Goal: Task Accomplishment & Management: Manage account settings

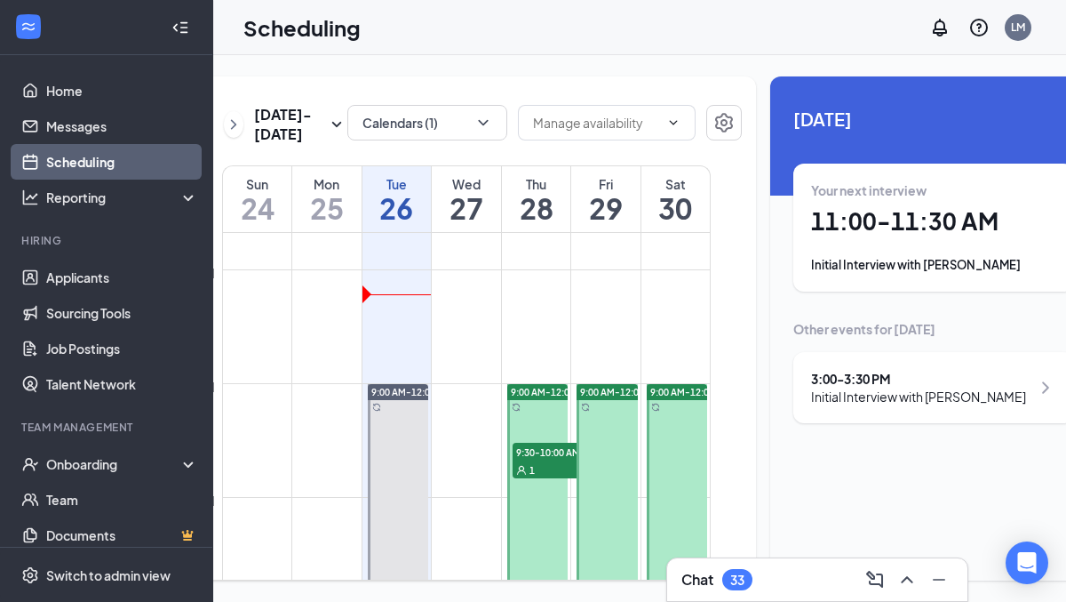
scroll to position [0, 99]
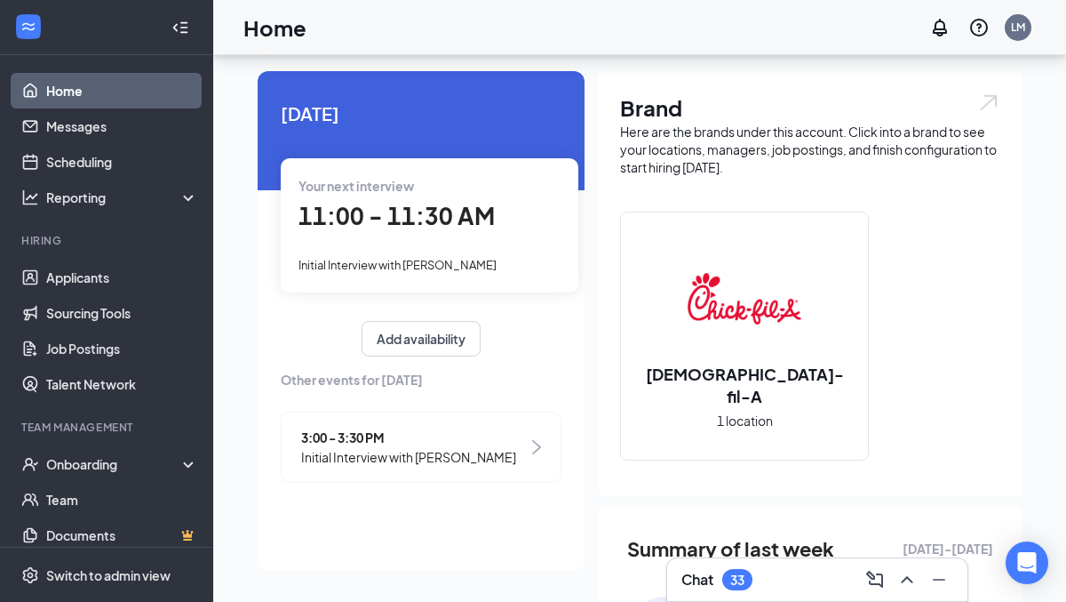
scroll to position [25, 0]
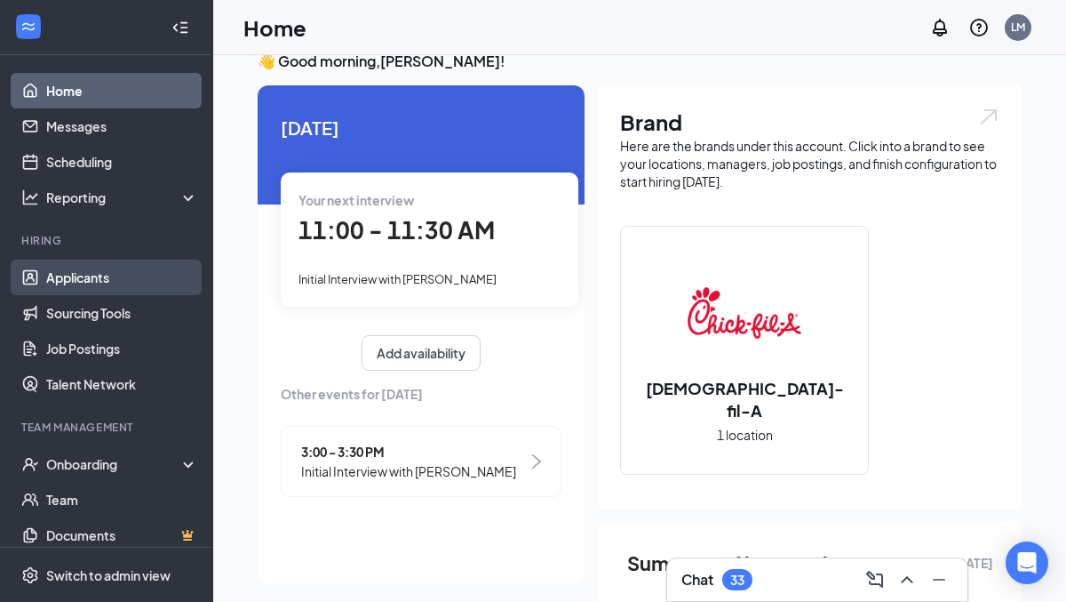
click at [100, 274] on link "Applicants" at bounding box center [122, 277] width 152 height 36
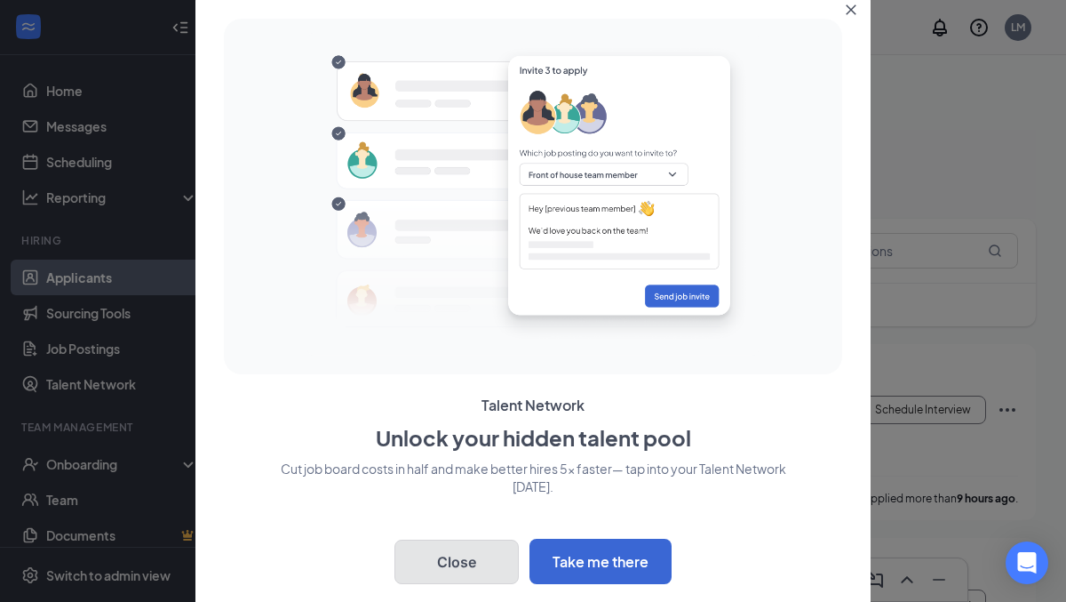
click at [472, 559] on button "Close" at bounding box center [457, 561] width 124 height 44
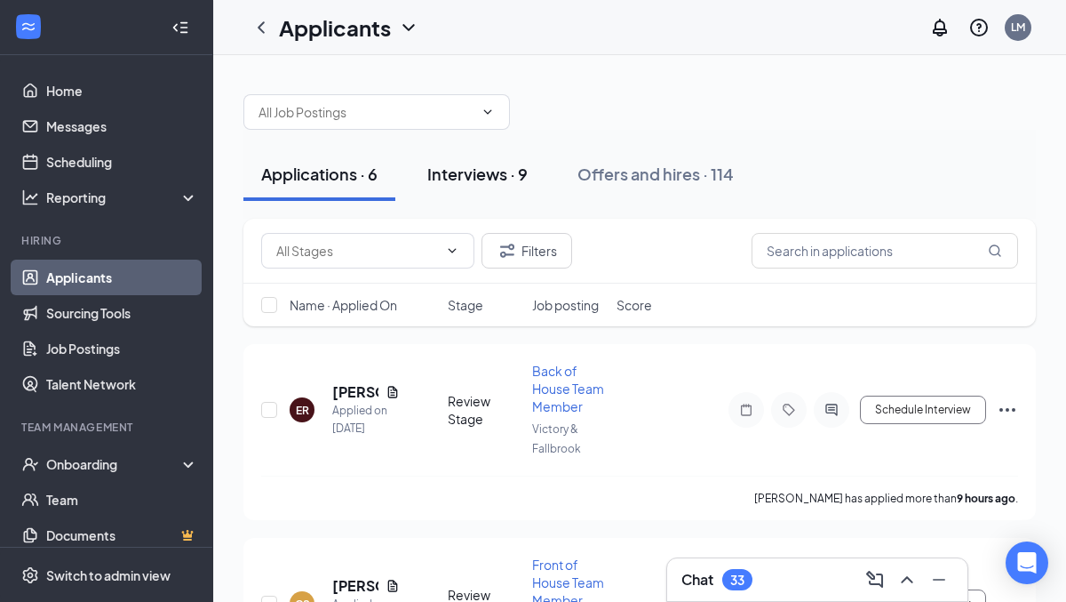
click at [457, 169] on div "Interviews · 9" at bounding box center [477, 174] width 100 height 22
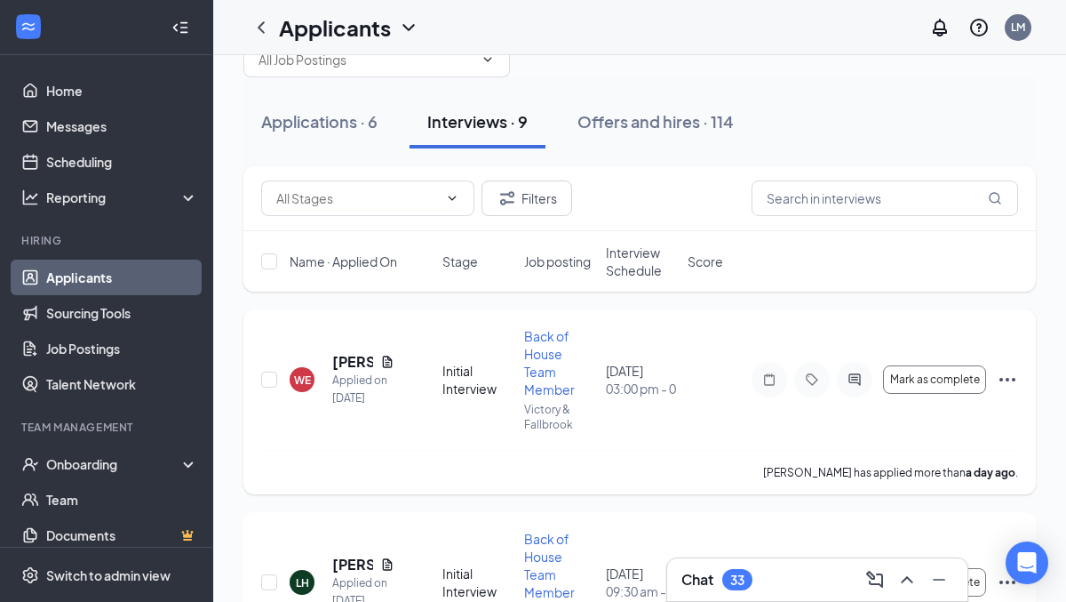
scroll to position [55, 0]
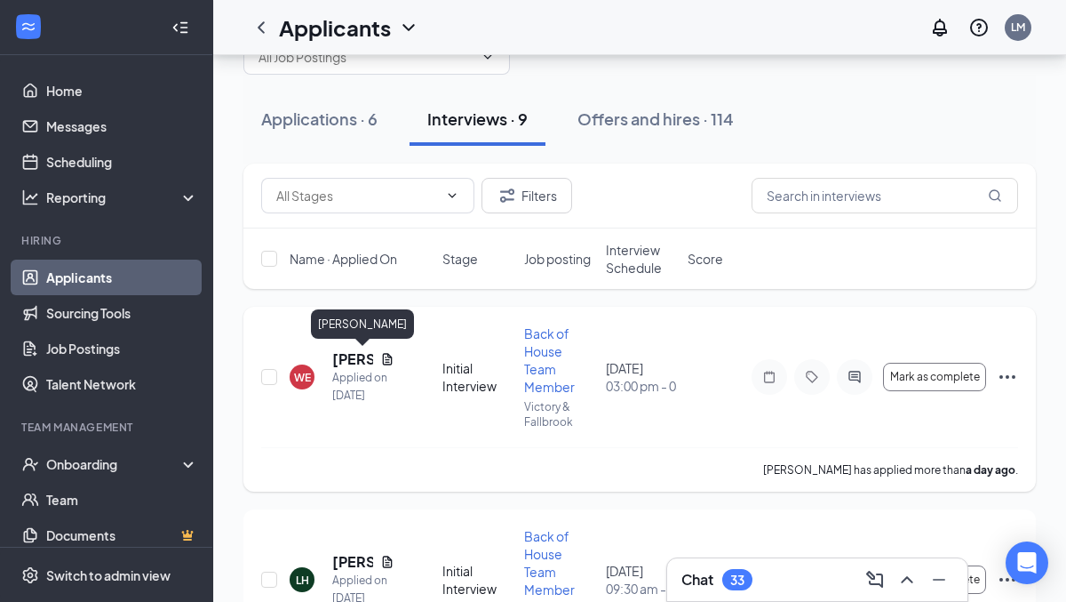
click at [361, 365] on h5 "[PERSON_NAME]" at bounding box center [352, 359] width 41 height 20
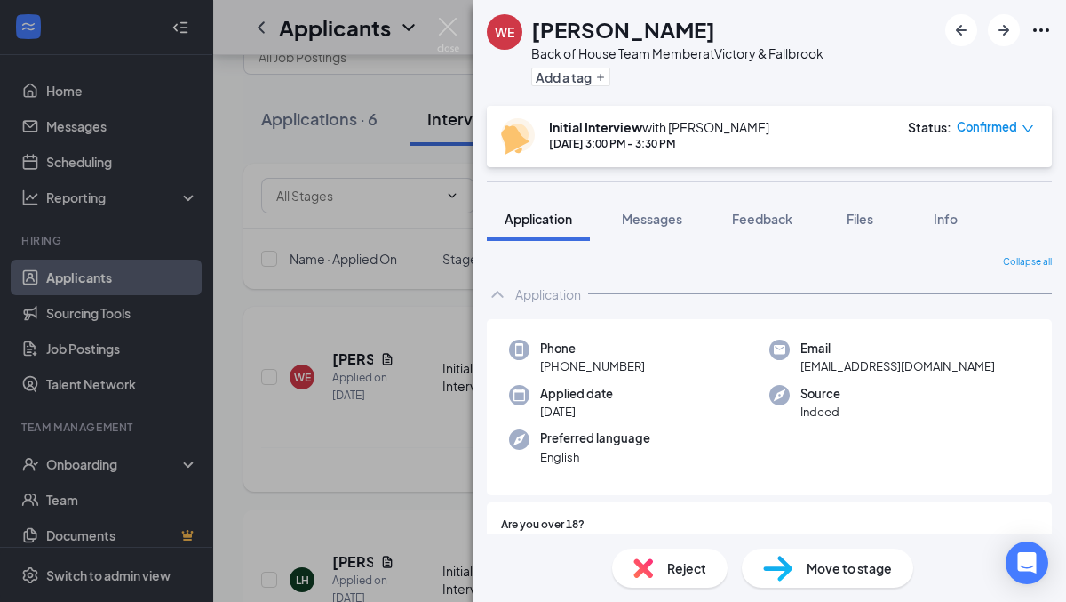
click at [351, 427] on div "WE [PERSON_NAME] Back of House Team Member at Victory & Fallbrook Add a tag Ini…" at bounding box center [533, 301] width 1066 height 602
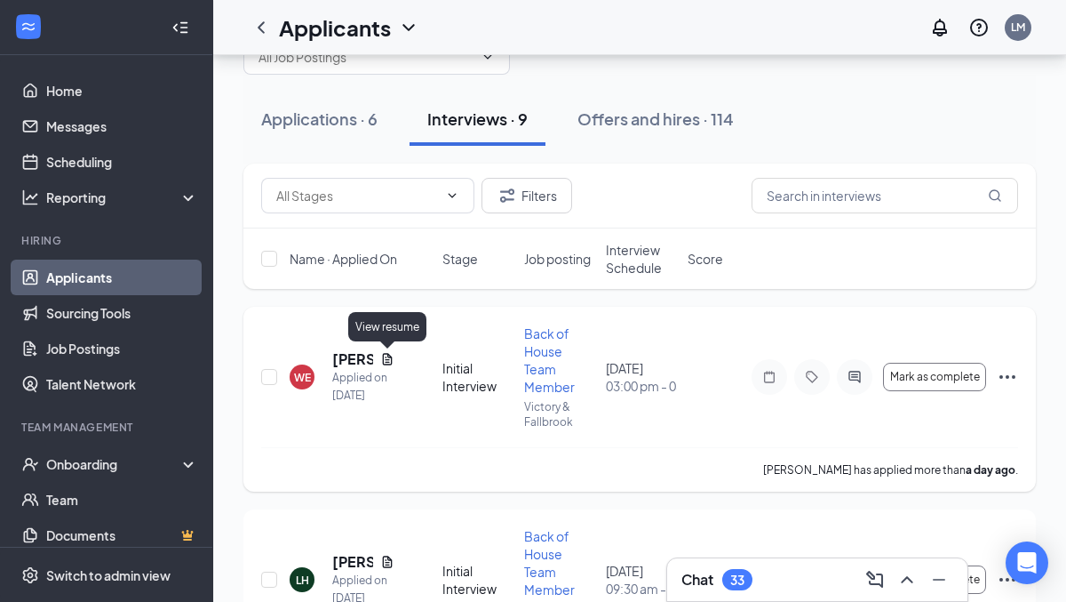
click at [390, 357] on icon "Document" at bounding box center [387, 359] width 14 height 14
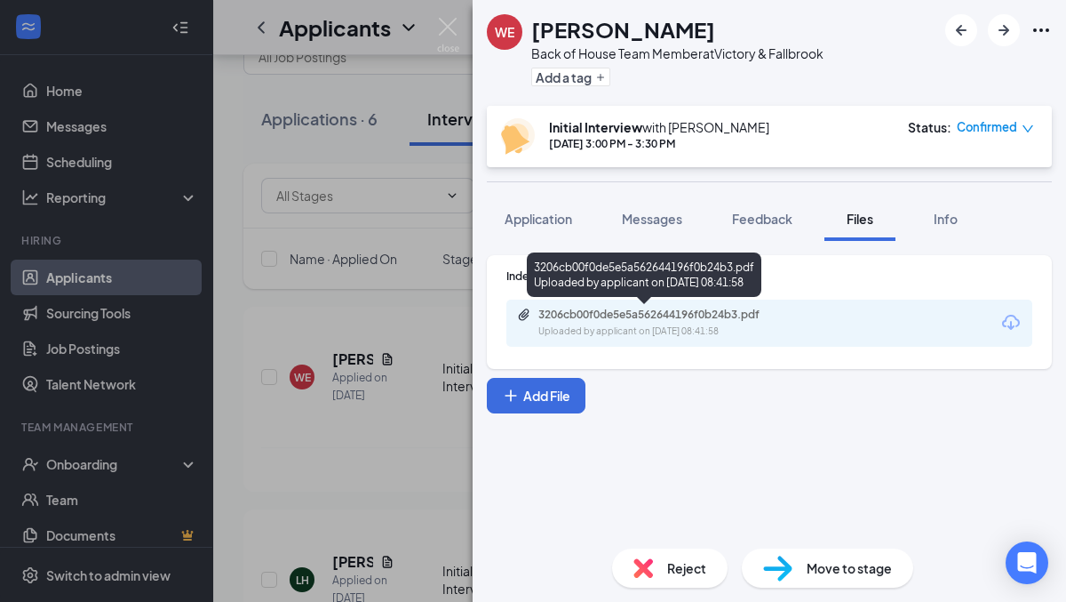
click at [680, 325] on div "Uploaded by applicant on [DATE] 08:41:58" at bounding box center [672, 331] width 267 height 14
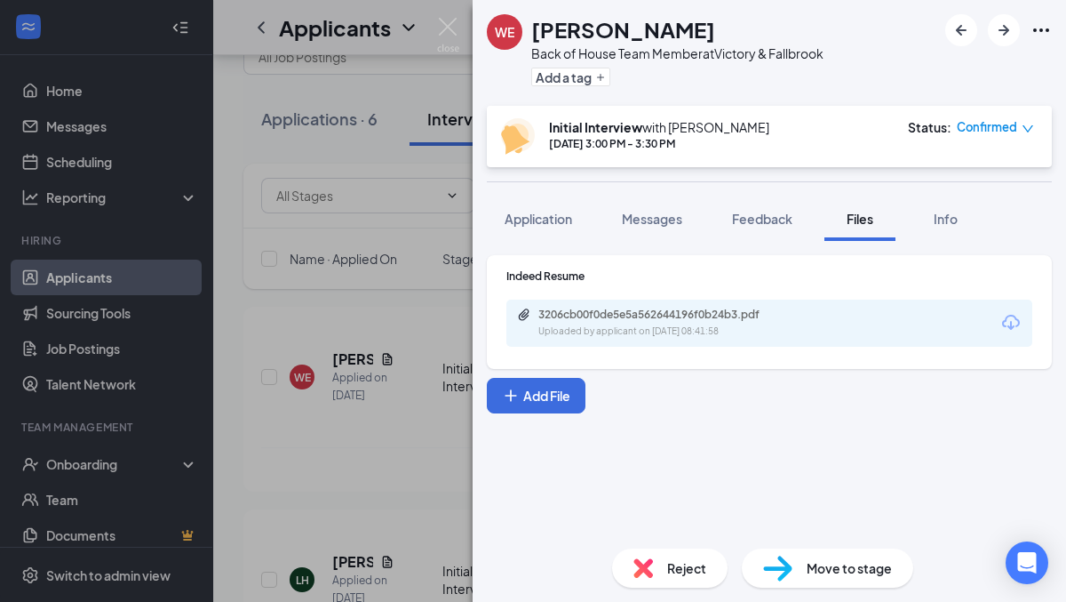
click at [271, 315] on div "WE [PERSON_NAME] Back of House Team Member at Victory & Fallbrook Add a tag Ini…" at bounding box center [533, 301] width 1066 height 602
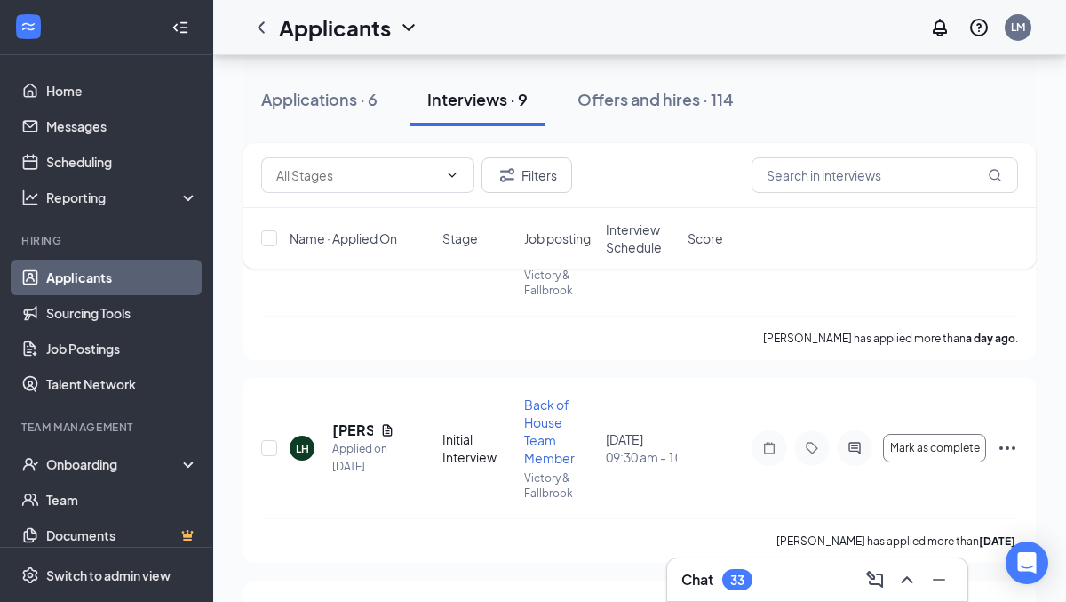
scroll to position [185, 0]
click at [391, 428] on icon "Document" at bounding box center [388, 432] width 10 height 12
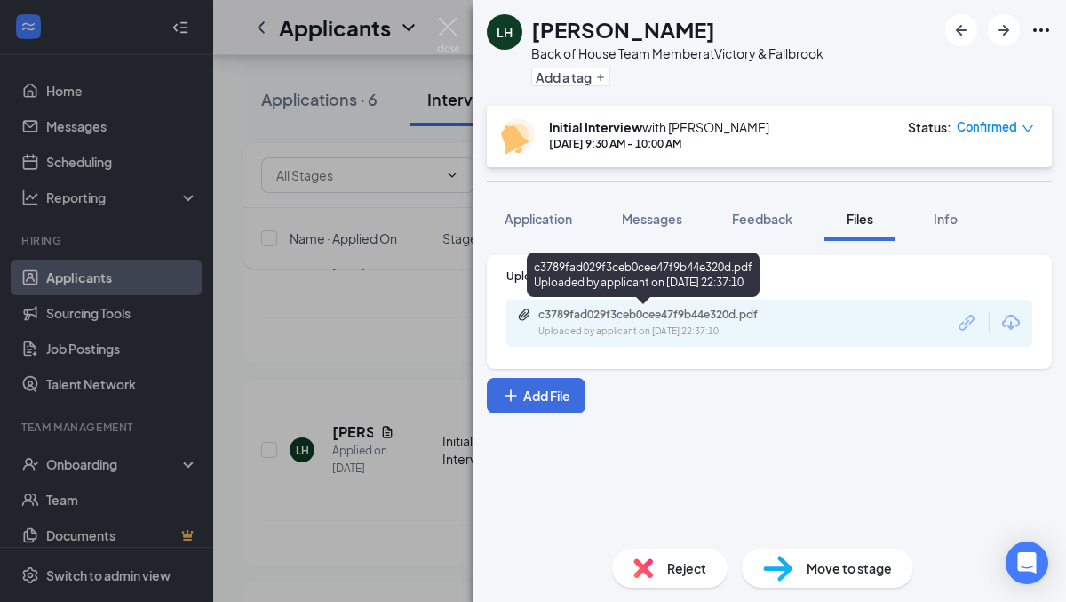
click at [677, 320] on div "c3789fad029f3ceb0cee47f9b44e320d.pdf" at bounding box center [663, 314] width 249 height 14
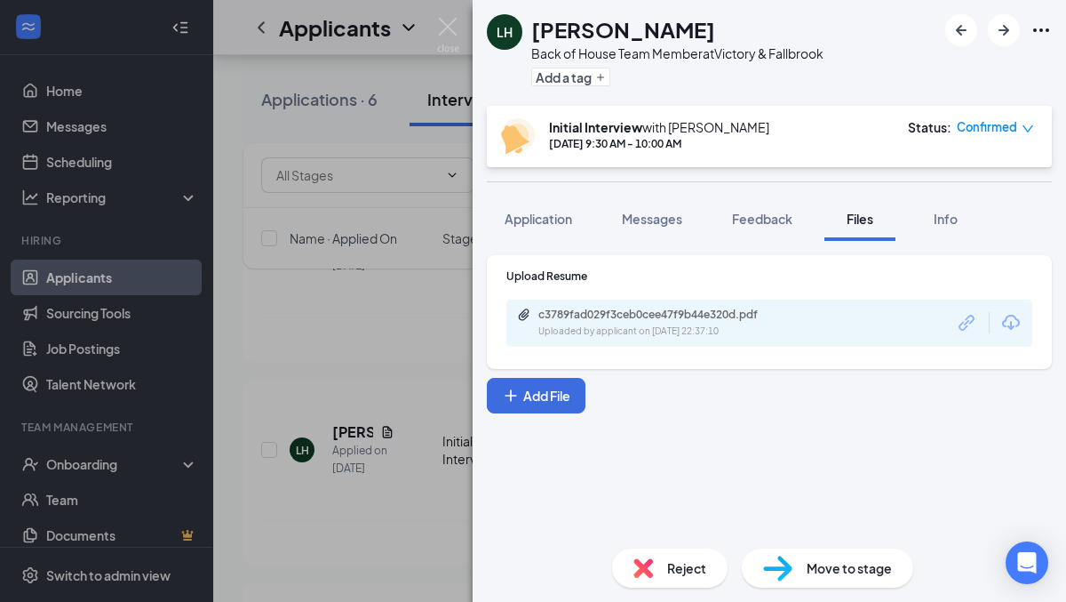
click at [372, 124] on div "[PERSON_NAME] [PERSON_NAME] Back of House Team Member at Victory & Fallbrook Ad…" at bounding box center [533, 301] width 1066 height 602
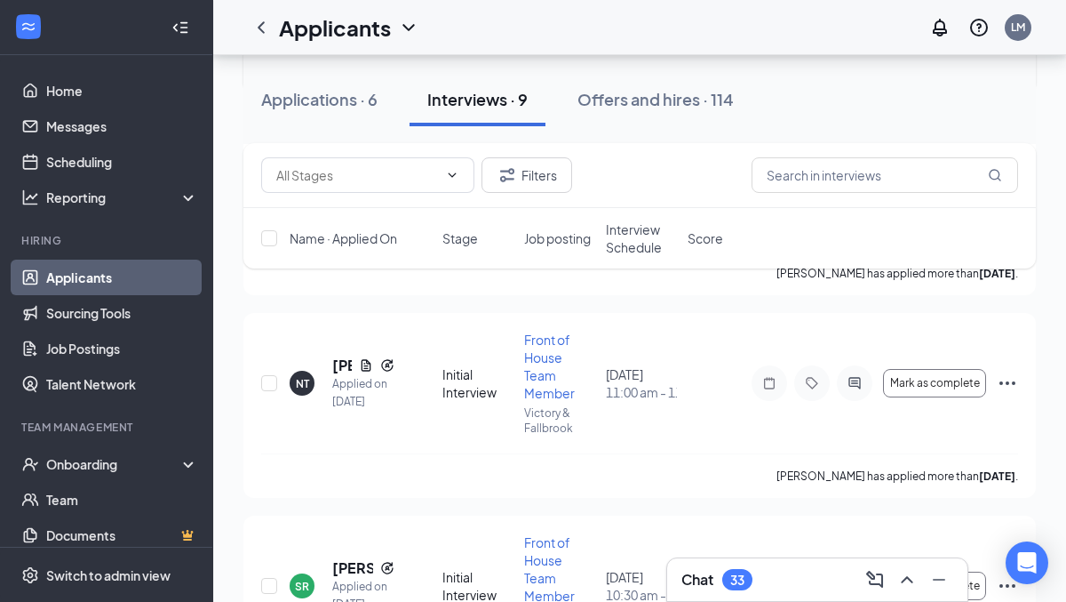
scroll to position [452, 0]
click at [361, 368] on icon "Document" at bounding box center [366, 367] width 14 height 14
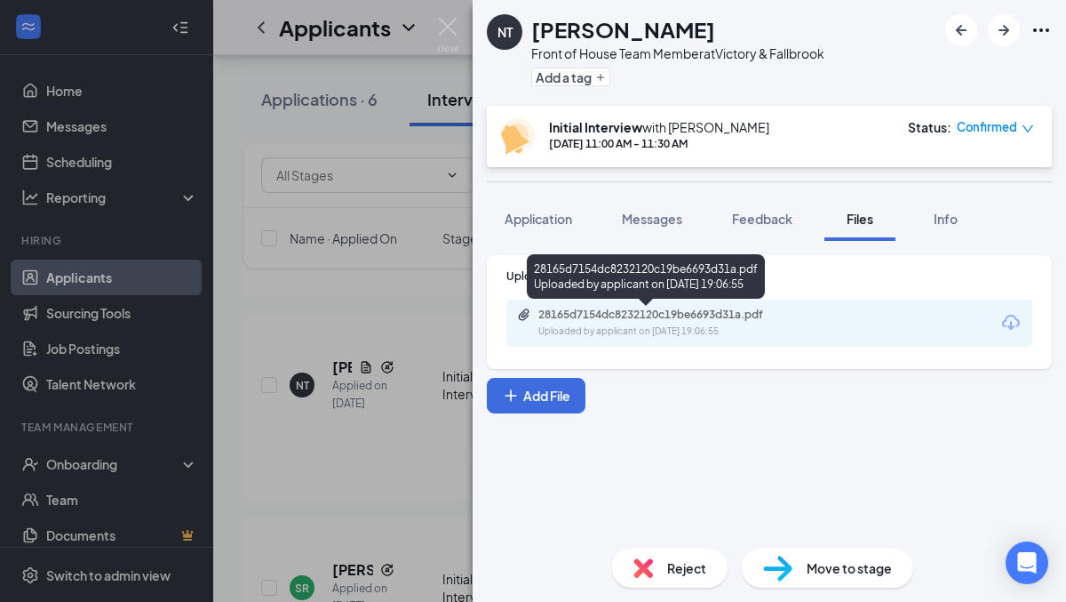
click at [674, 318] on div "28165d7154dc8232120c19be6693d31a.pdf" at bounding box center [663, 314] width 249 height 14
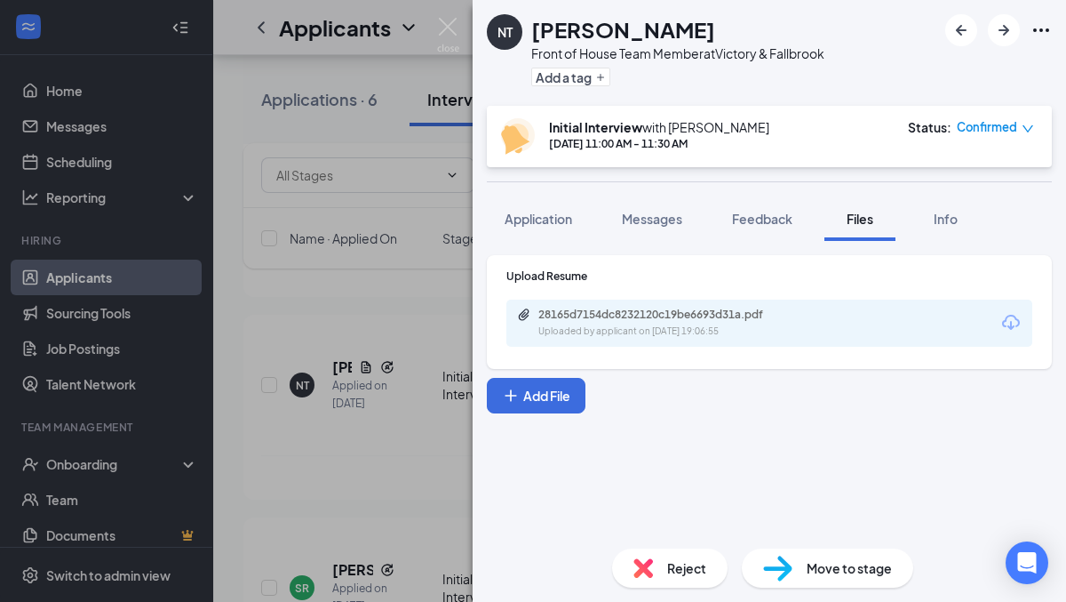
click at [364, 304] on div "NT [PERSON_NAME] Front of House Team Member at Victory & Fallbrook Add a tag In…" at bounding box center [533, 301] width 1066 height 602
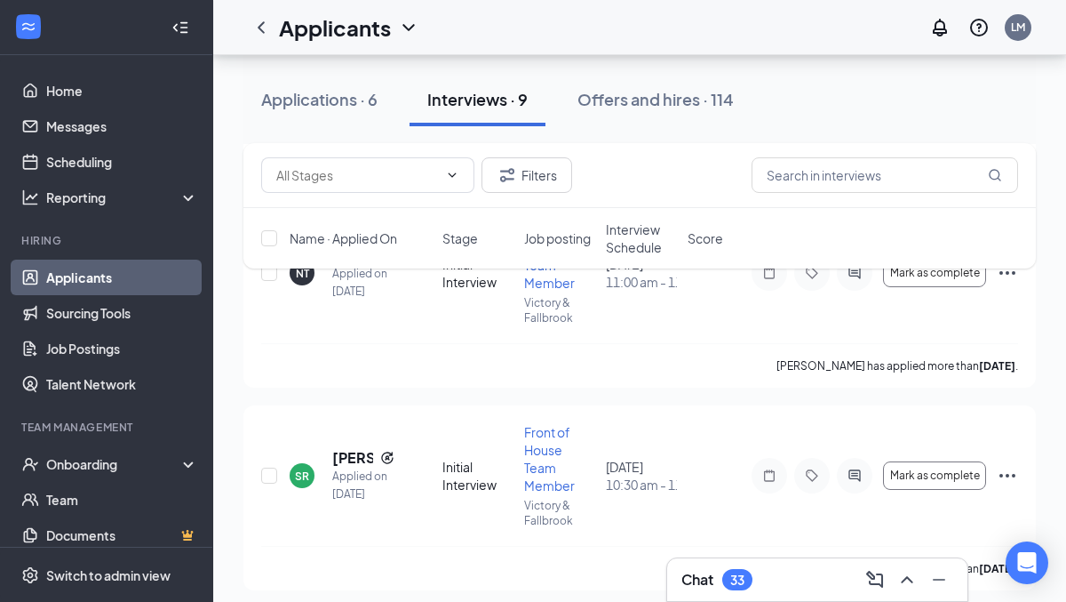
scroll to position [566, 0]
click at [351, 460] on h5 "[PERSON_NAME]" at bounding box center [352, 456] width 41 height 20
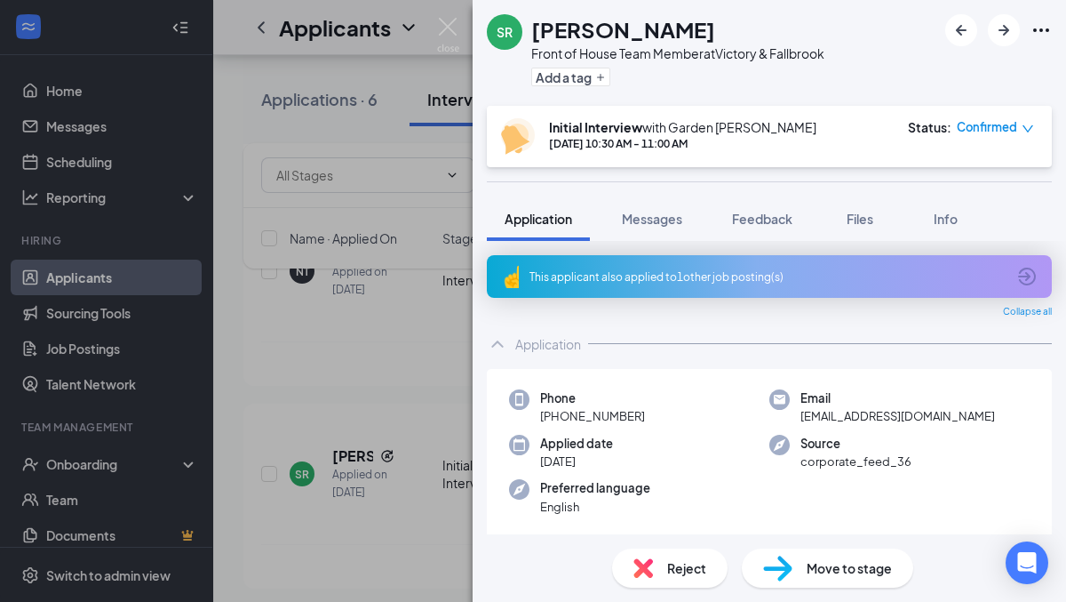
click at [370, 336] on div "SR [PERSON_NAME] Front of House Team Member at Victory & Fallbrook Add a tag In…" at bounding box center [533, 301] width 1066 height 602
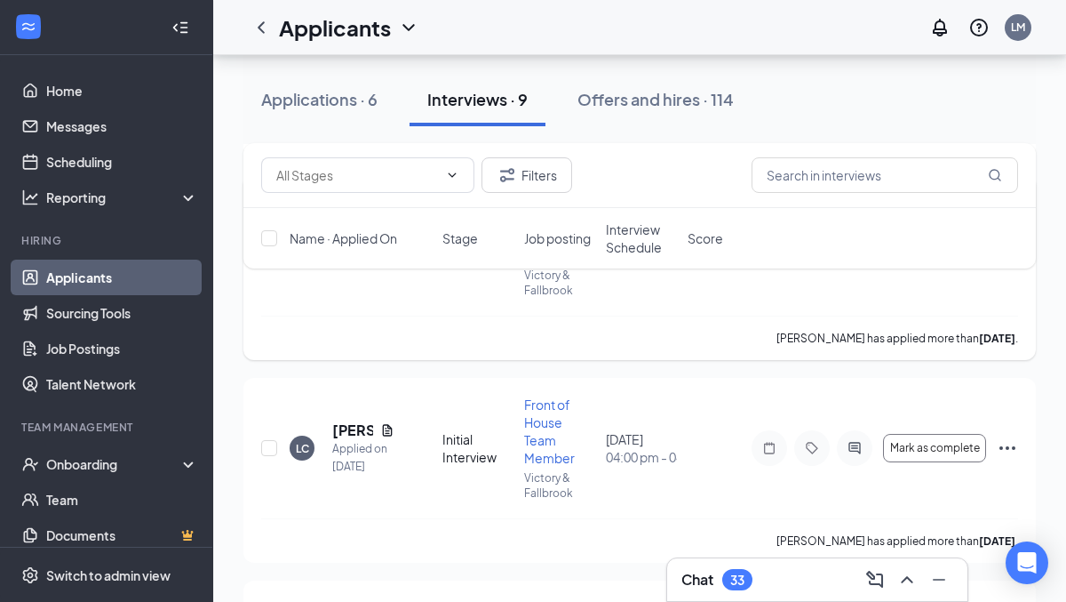
scroll to position [821, 0]
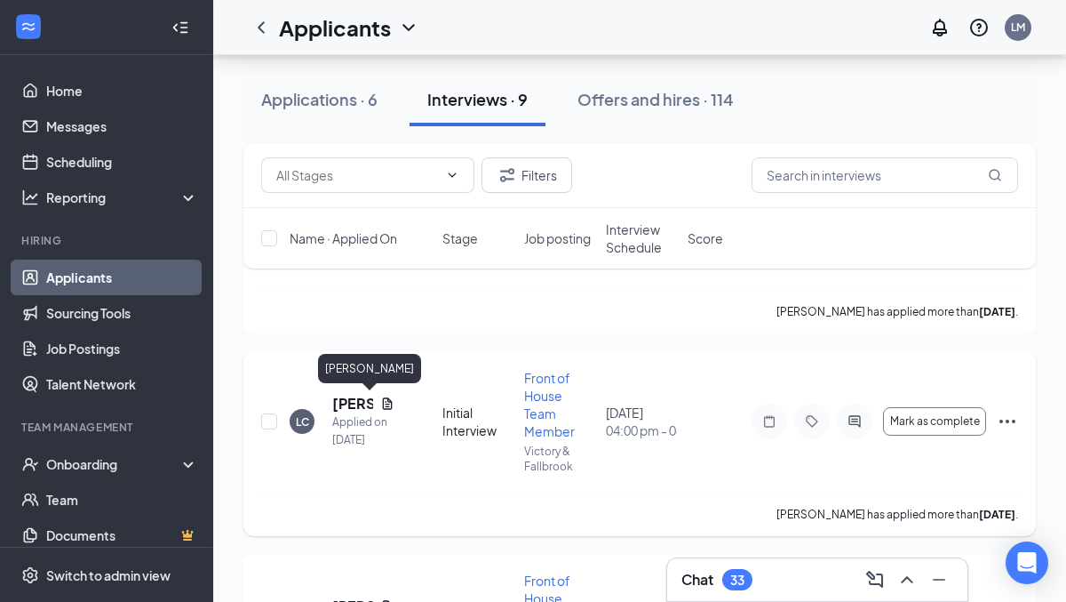
click at [342, 406] on h5 "[PERSON_NAME]" at bounding box center [352, 404] width 41 height 20
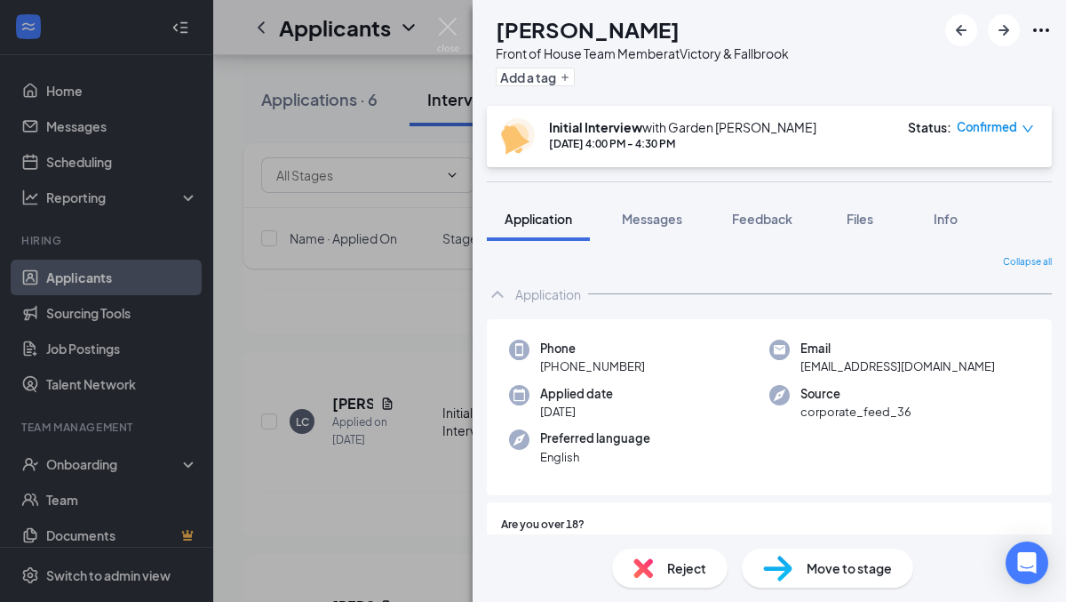
click at [359, 337] on div "LC [PERSON_NAME] Front of House Team Member at Victory & Fallbrook Add a tag In…" at bounding box center [533, 301] width 1066 height 602
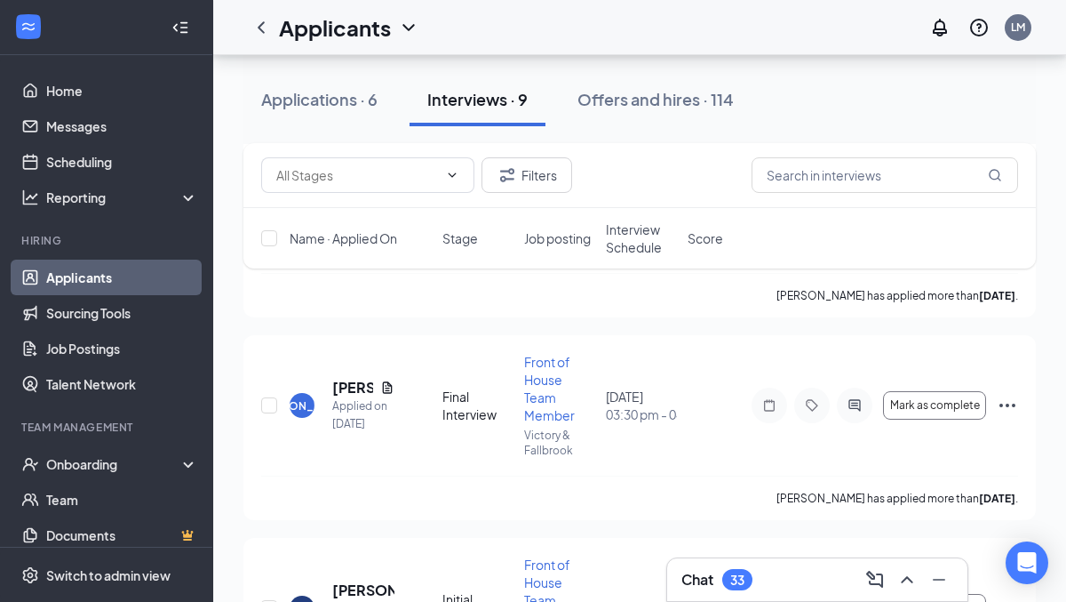
scroll to position [1042, 0]
click at [347, 387] on h5 "[PERSON_NAME]" at bounding box center [352, 386] width 41 height 20
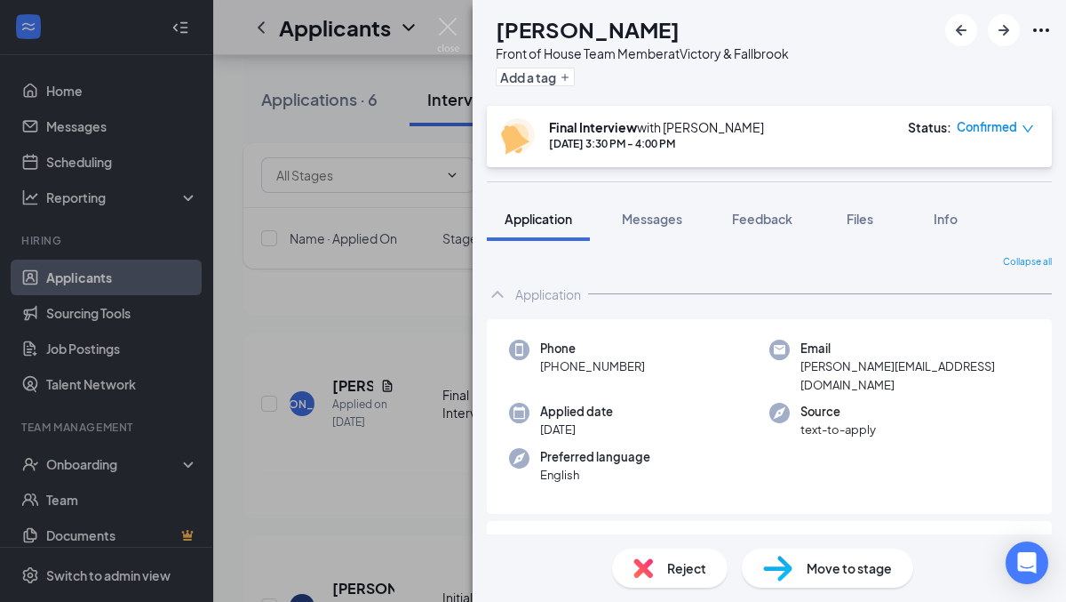
click at [384, 304] on div "[PERSON_NAME] Front of House Team Member at Victory & Fallbrook Add a tag Final…" at bounding box center [533, 301] width 1066 height 602
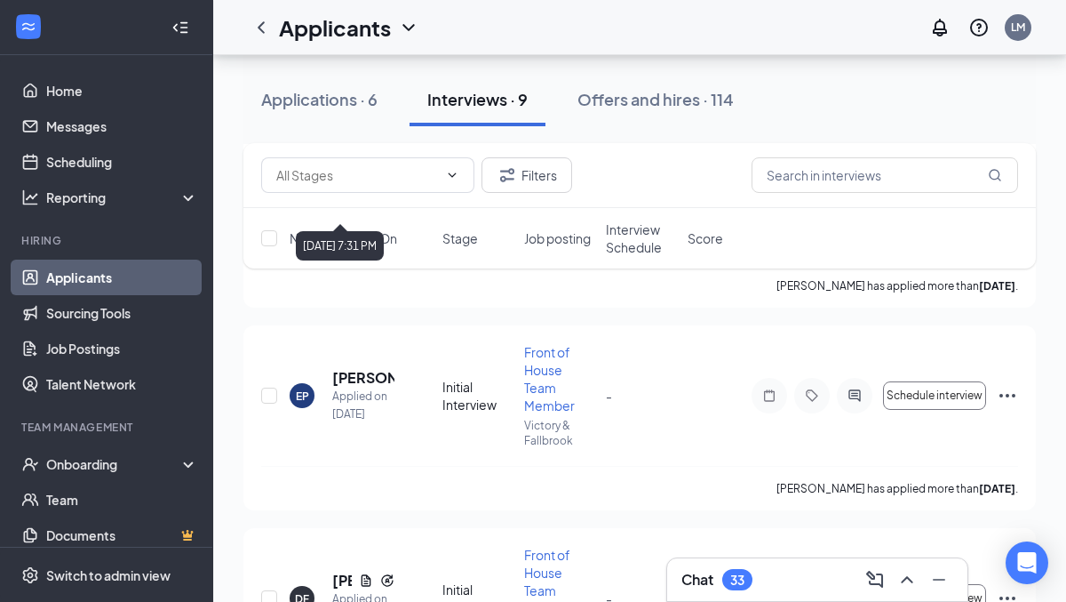
scroll to position [1254, 0]
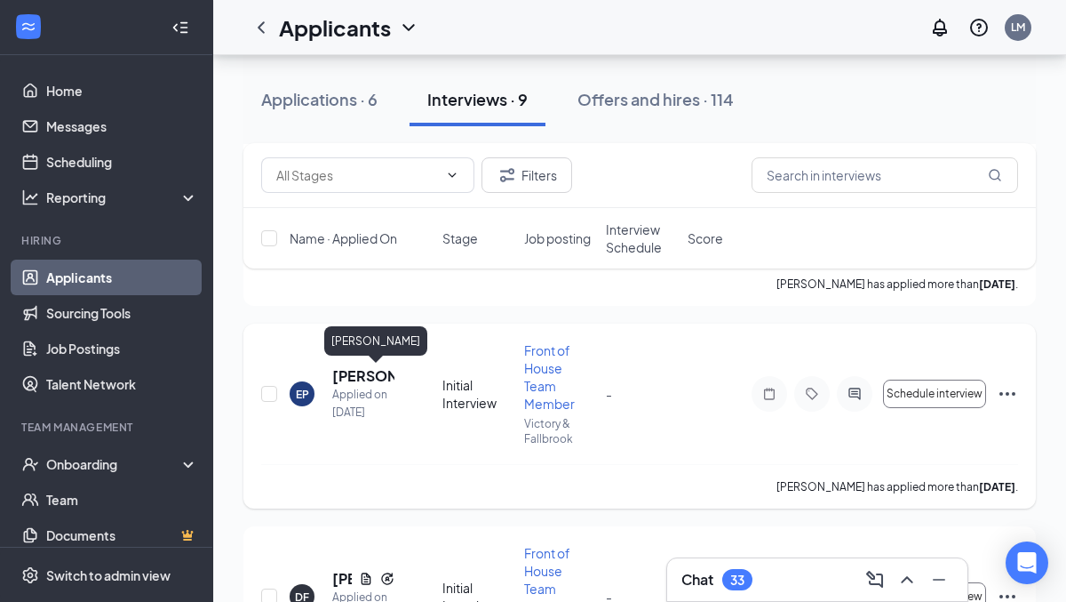
click at [349, 378] on h5 "[PERSON_NAME]" at bounding box center [363, 376] width 62 height 20
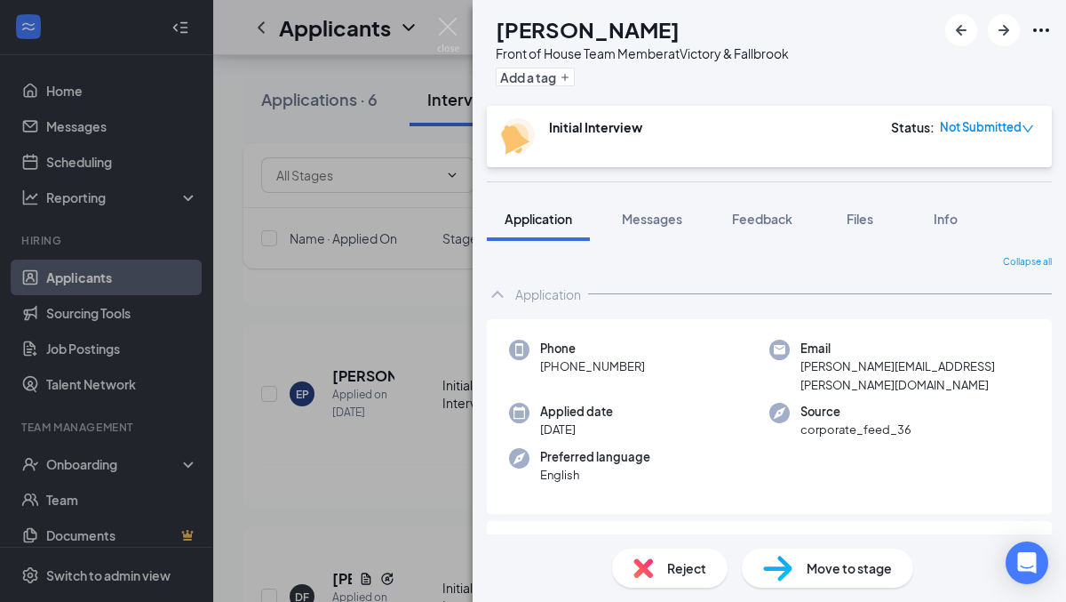
click at [357, 319] on div "EP [PERSON_NAME] Front of House Team Member at Victory & Fallbrook Add a tag In…" at bounding box center [533, 301] width 1066 height 602
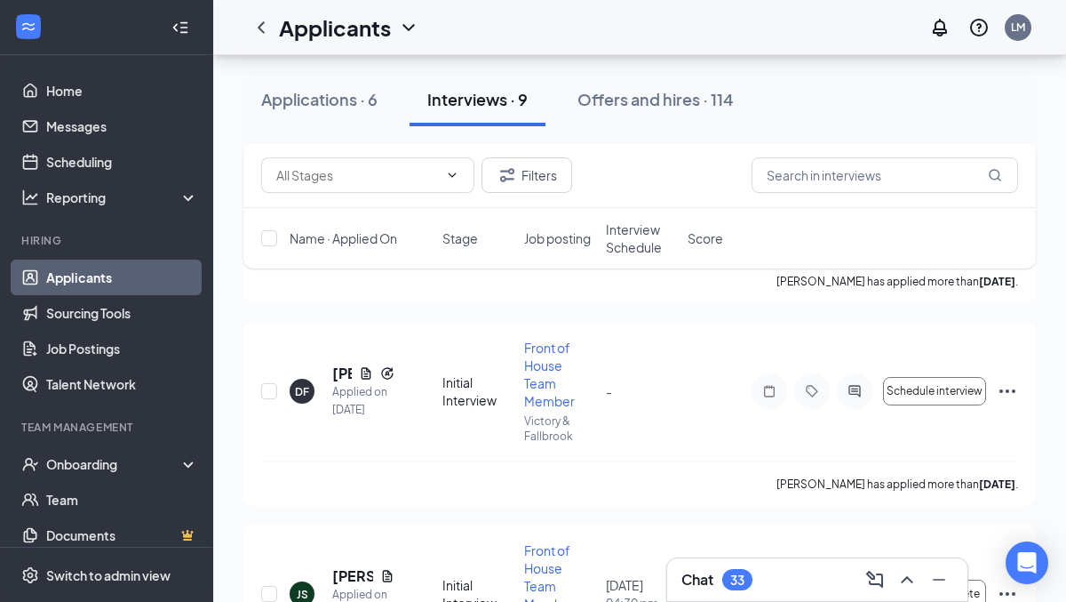
scroll to position [1508, 0]
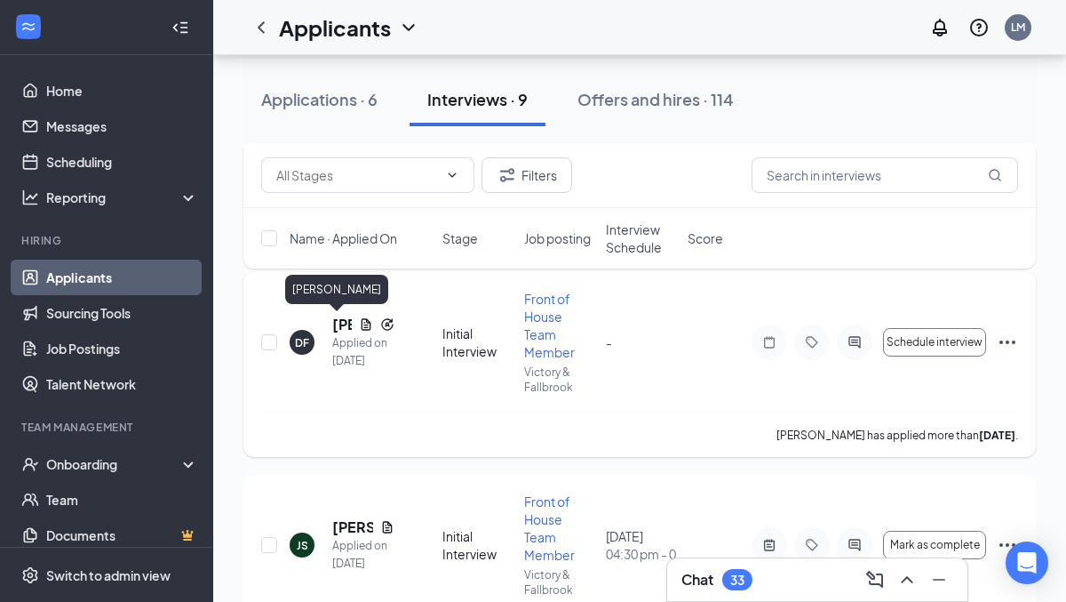
click at [334, 323] on h5 "[PERSON_NAME]" at bounding box center [342, 325] width 20 height 20
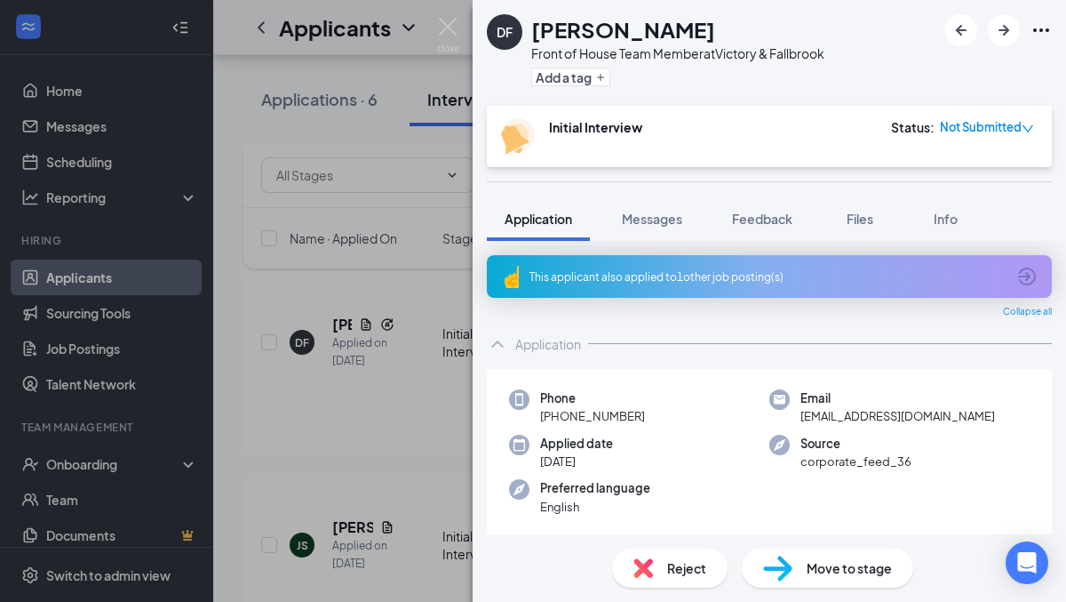
click at [403, 284] on div "DF [PERSON_NAME] Front of House Team Member at Victory & Fallbrook Add a tag In…" at bounding box center [533, 301] width 1066 height 602
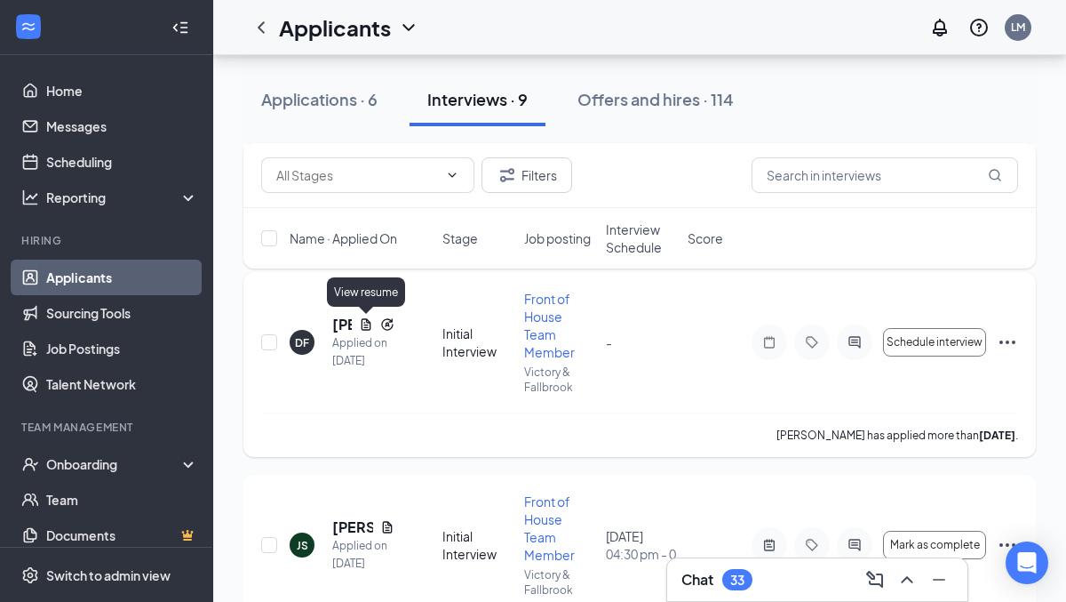
click at [363, 323] on icon "Document" at bounding box center [366, 324] width 14 height 14
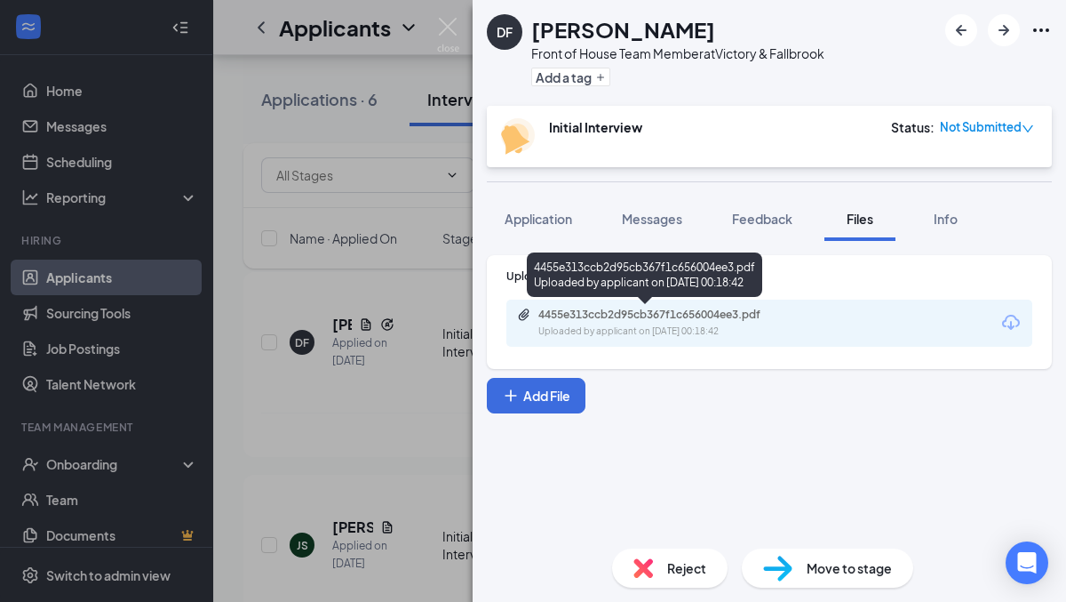
click at [610, 318] on div "4455e313ccb2d95cb367f1c656004ee3.pdf" at bounding box center [663, 314] width 249 height 14
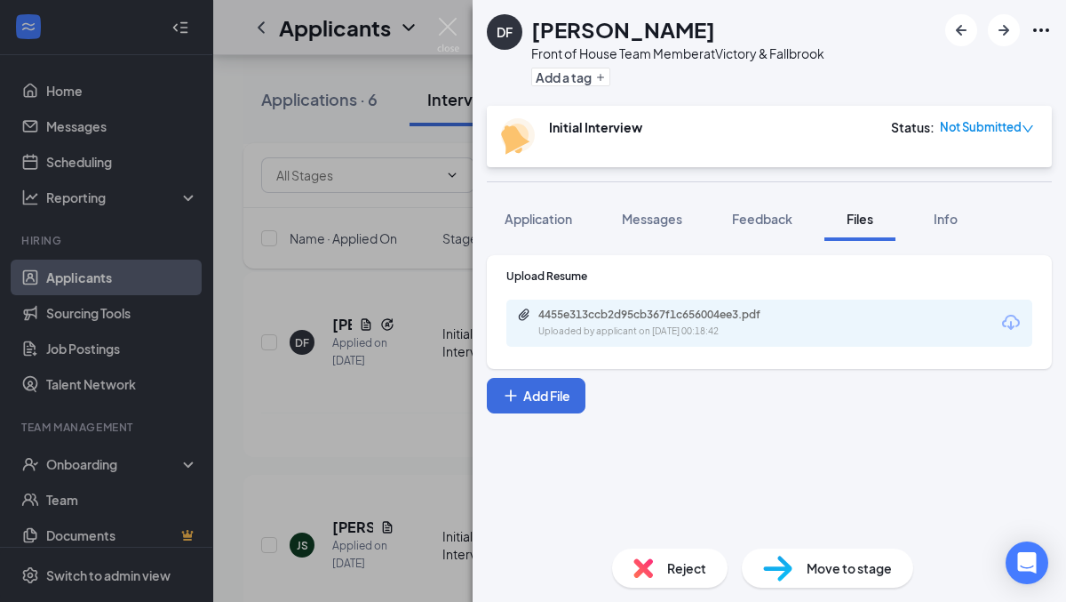
click at [315, 327] on div "DF [PERSON_NAME] Front of House Team Member at Victory & Fallbrook Add a tag In…" at bounding box center [533, 301] width 1066 height 602
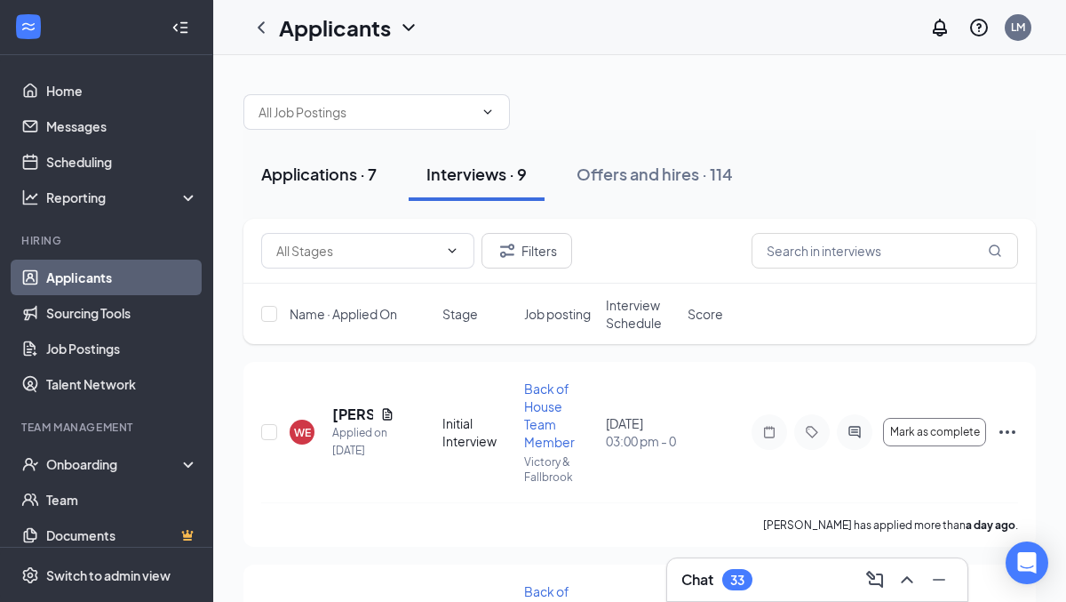
click at [315, 173] on div "Applications · 7" at bounding box center [319, 174] width 116 height 22
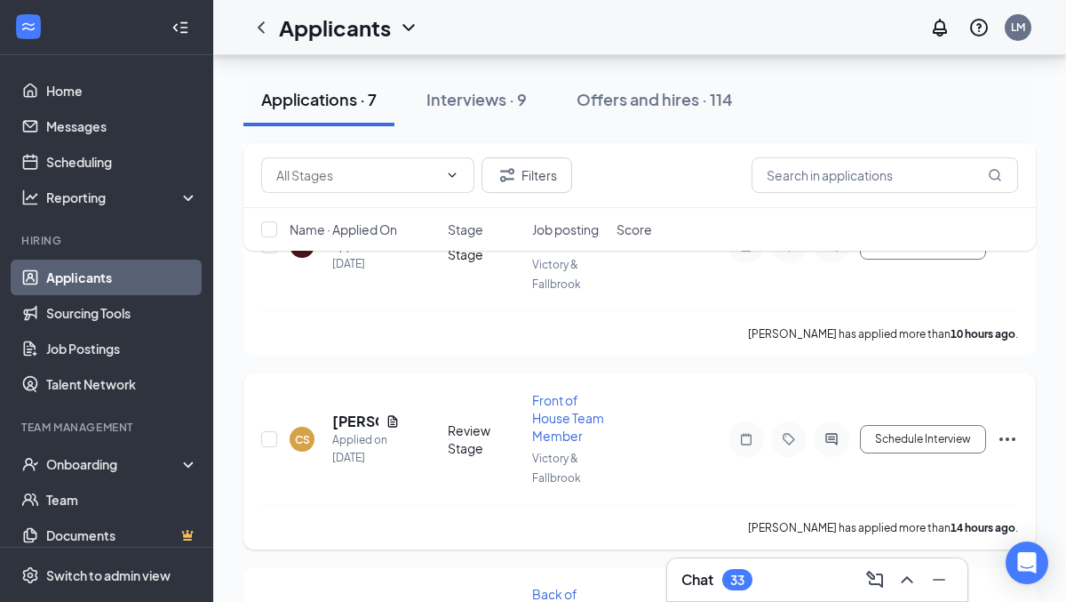
scroll to position [359, 0]
click at [350, 412] on h5 "[PERSON_NAME]" at bounding box center [355, 421] width 46 height 20
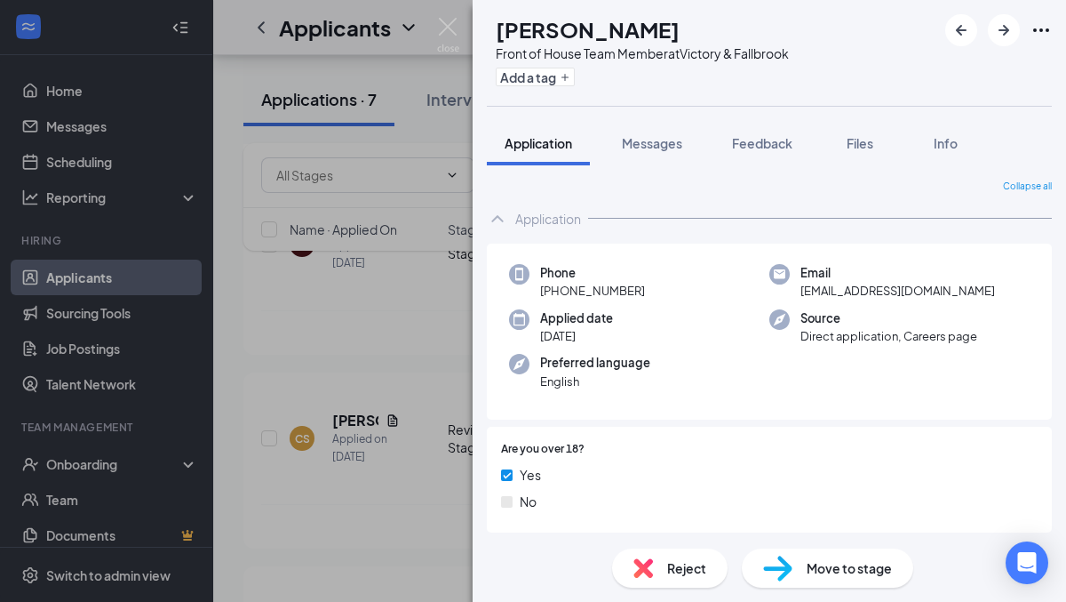
click at [357, 375] on div "CS [PERSON_NAME] Front of House Team Member at Victory & Fallbrook Add a tag Ap…" at bounding box center [533, 301] width 1066 height 602
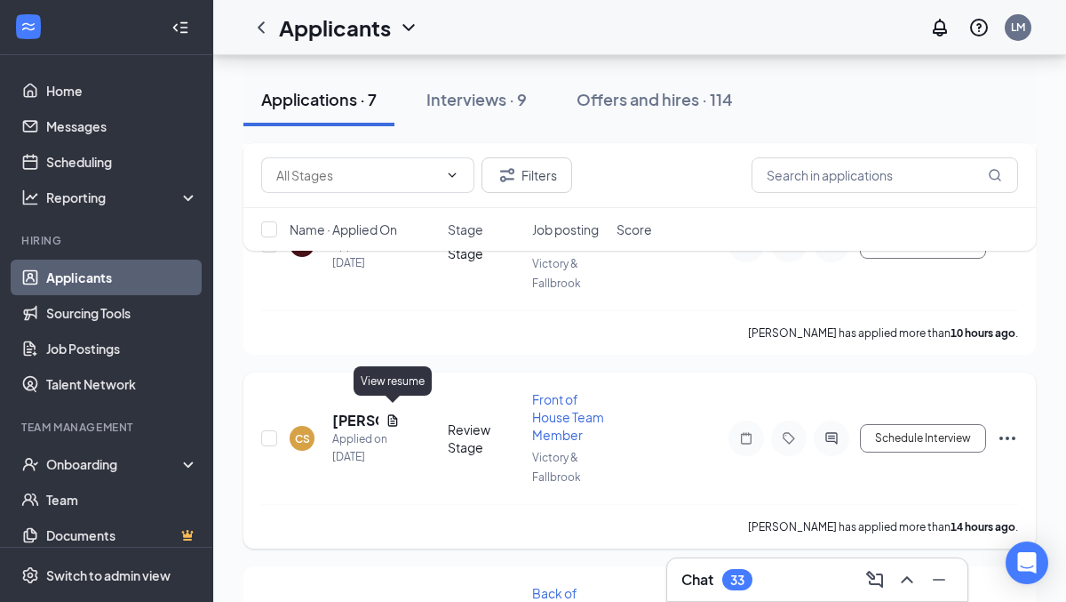
click at [390, 418] on icon "Document" at bounding box center [393, 420] width 14 height 14
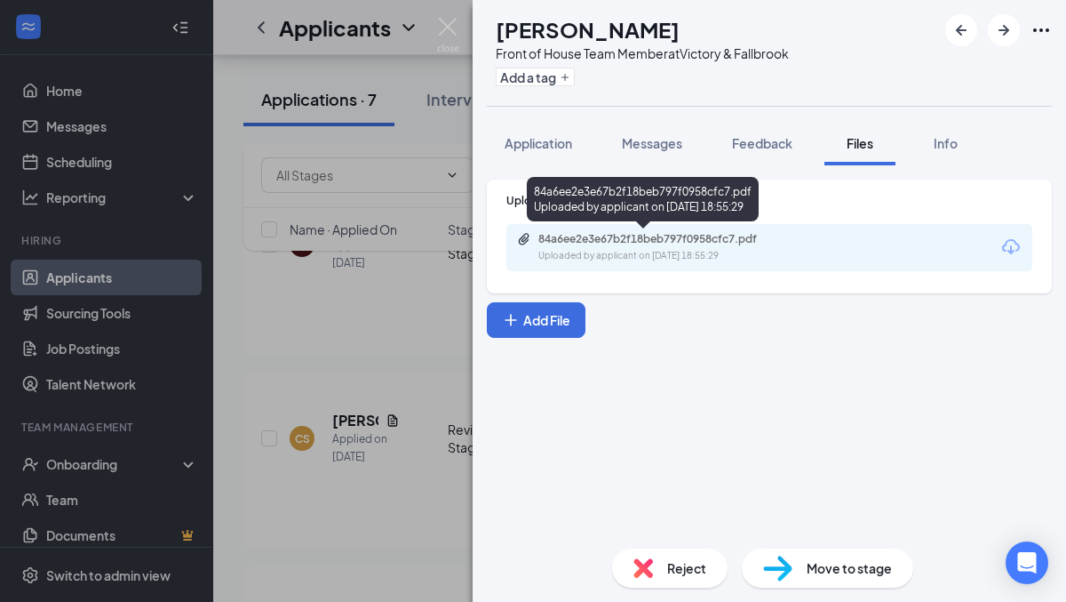
click at [712, 241] on div "84a6ee2e3e67b2f18beb797f0958cfc7.pdf" at bounding box center [663, 239] width 249 height 14
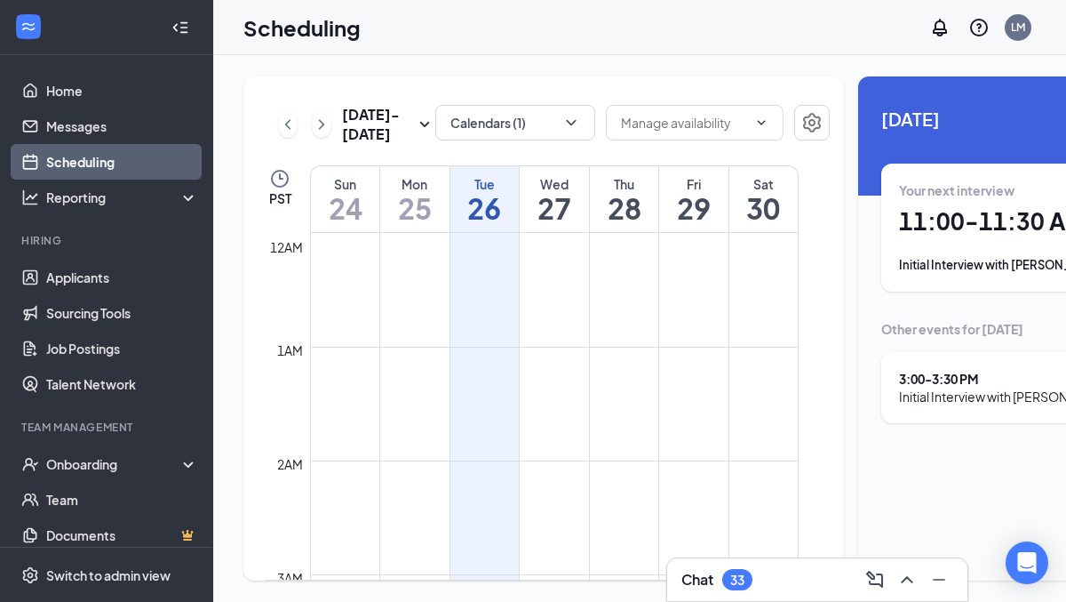
scroll to position [874, 0]
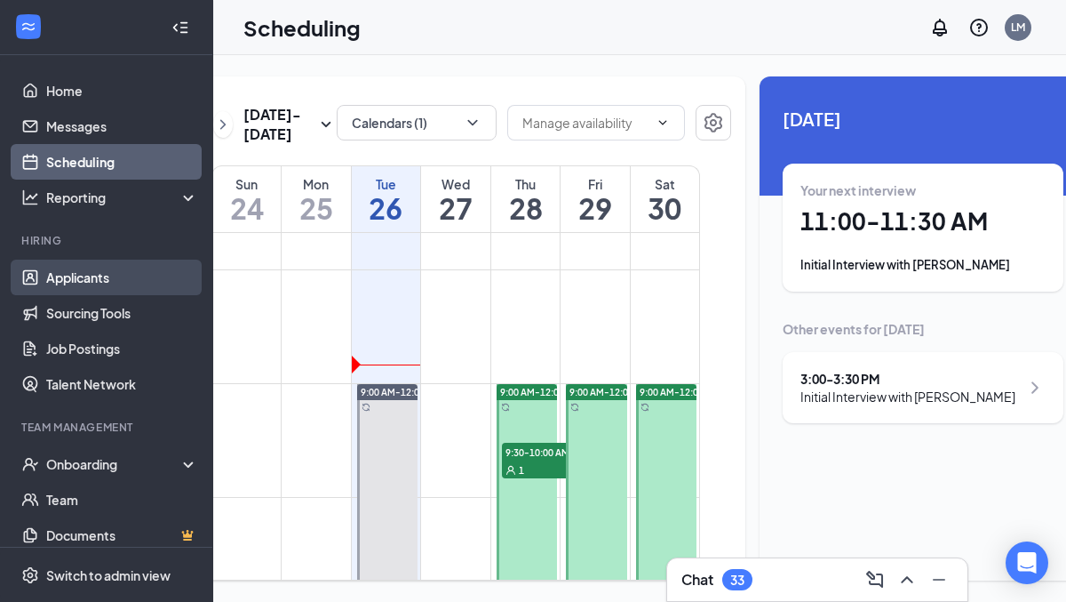
click at [81, 276] on link "Applicants" at bounding box center [122, 277] width 152 height 36
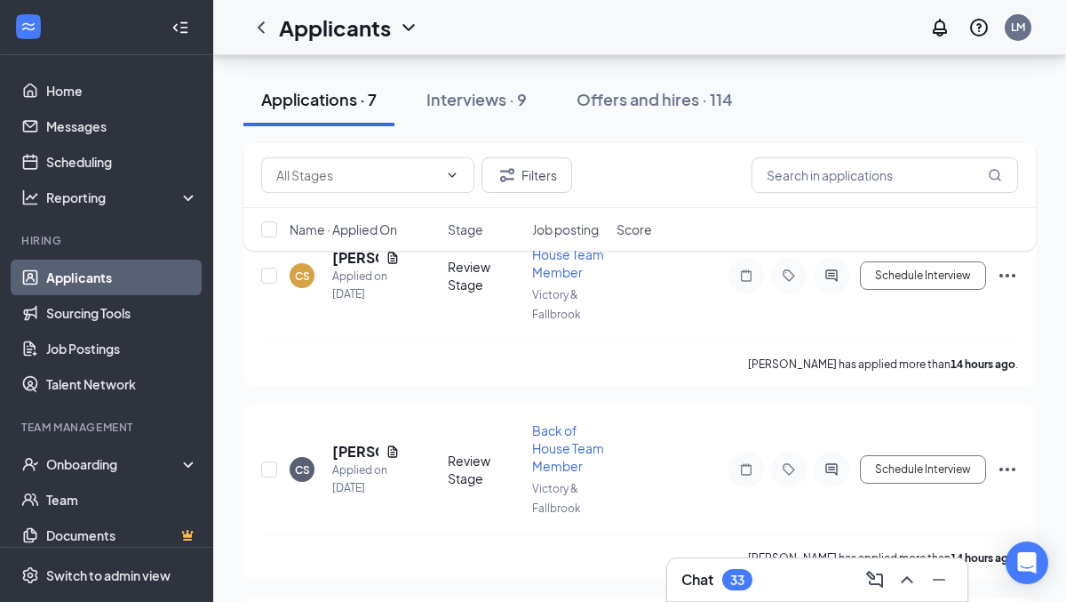
scroll to position [370, 0]
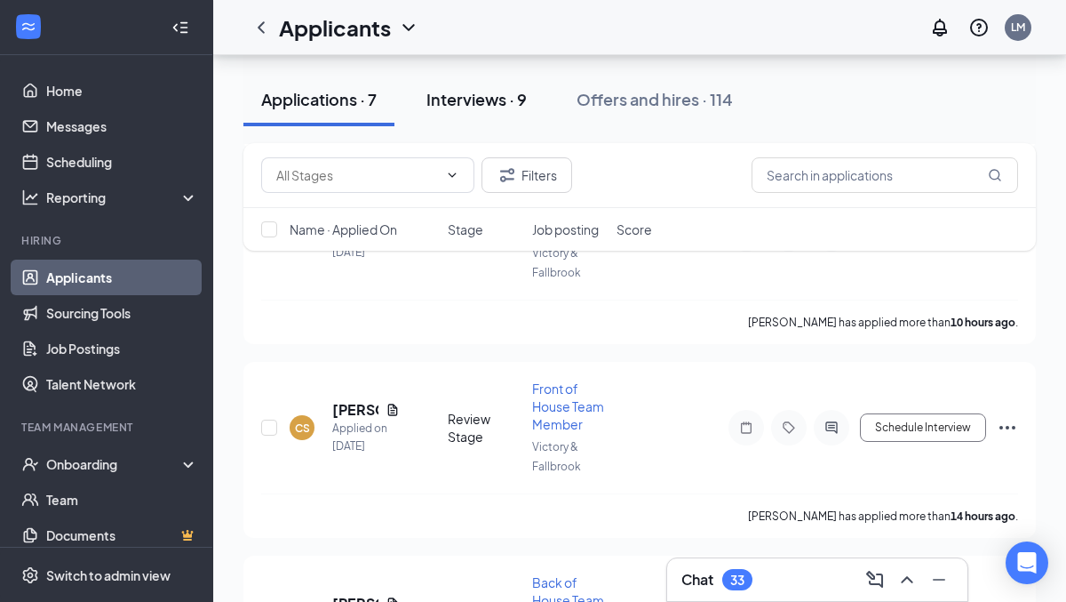
click at [467, 100] on div "Interviews · 9" at bounding box center [477, 99] width 100 height 22
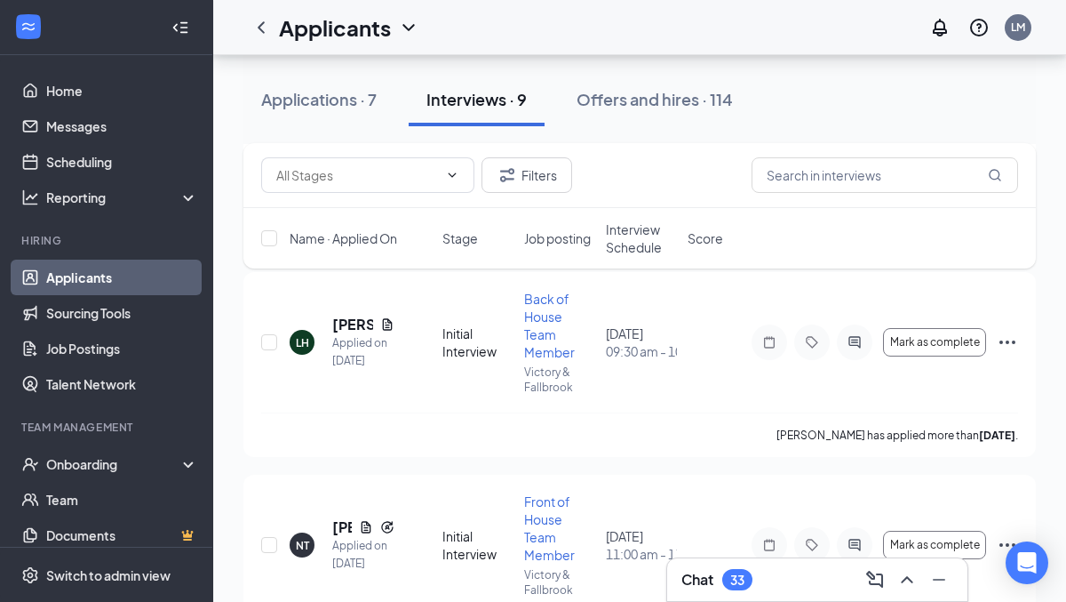
scroll to position [286, 0]
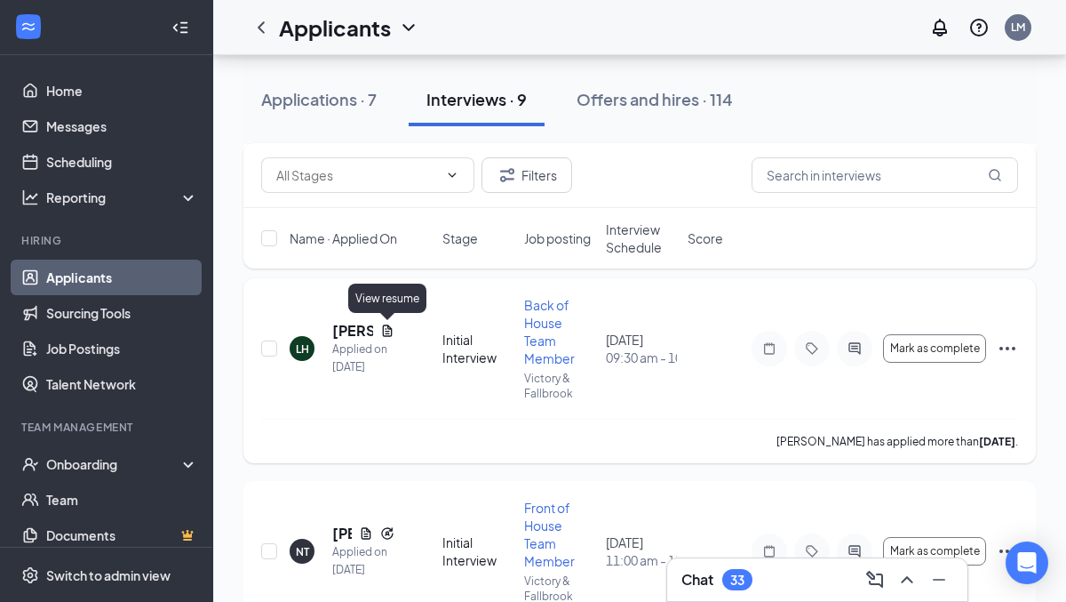
click at [388, 332] on icon "Document" at bounding box center [388, 330] width 10 height 12
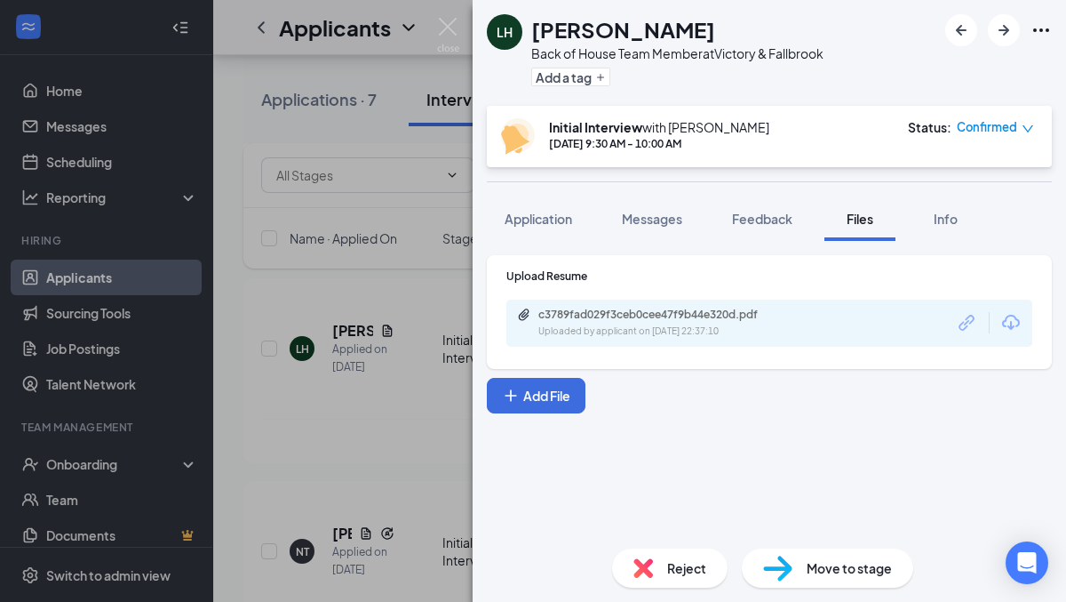
click at [385, 432] on div "[PERSON_NAME] [PERSON_NAME] Back of House Team Member at Victory & Fallbrook Ad…" at bounding box center [533, 301] width 1066 height 602
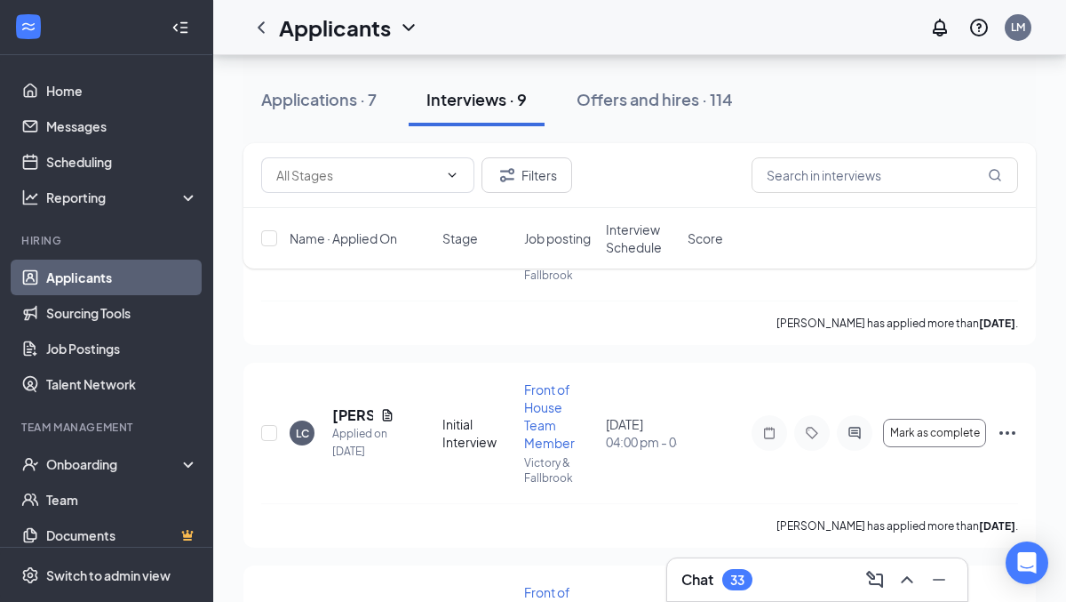
scroll to position [821, 0]
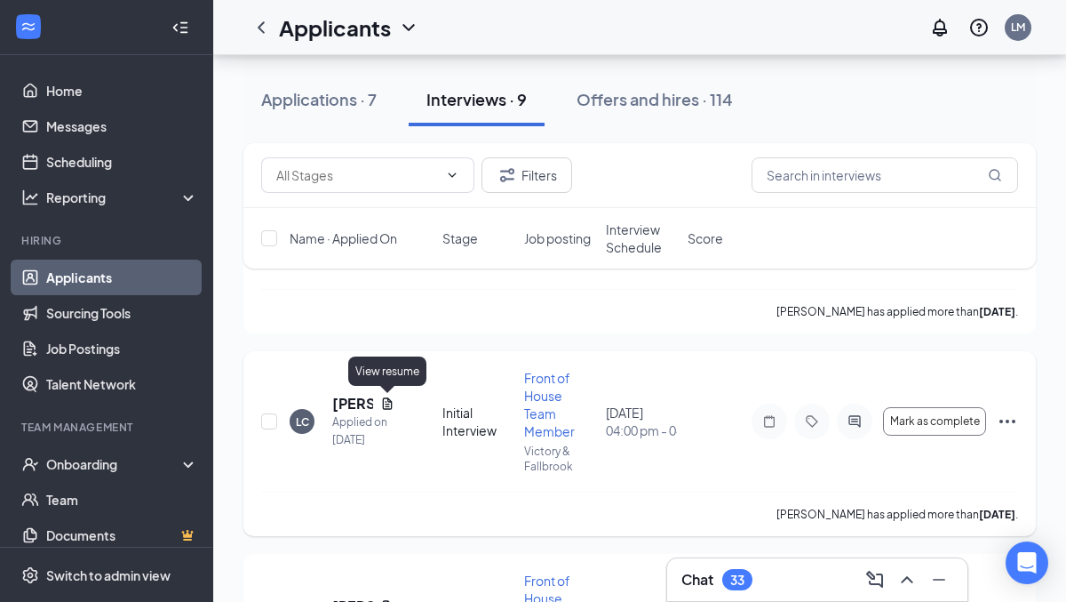
click at [386, 404] on icon "Document" at bounding box center [388, 403] width 10 height 12
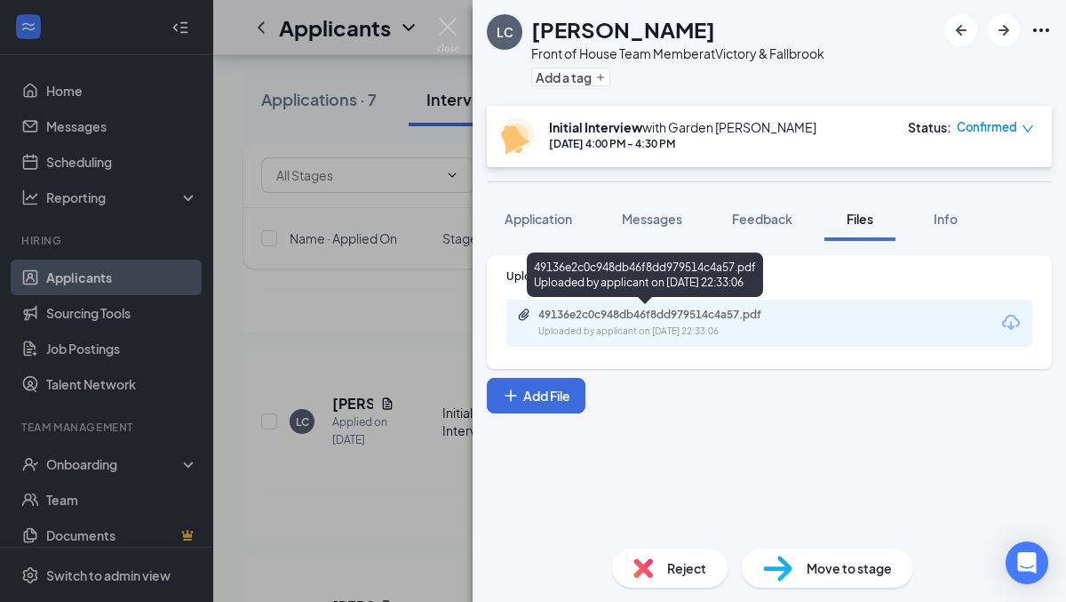
click at [571, 323] on div "49136e2c0c948db46f8dd979514c4a57.pdf Uploaded by applicant on Aug 22, 2025 at 2…" at bounding box center [661, 322] width 288 height 31
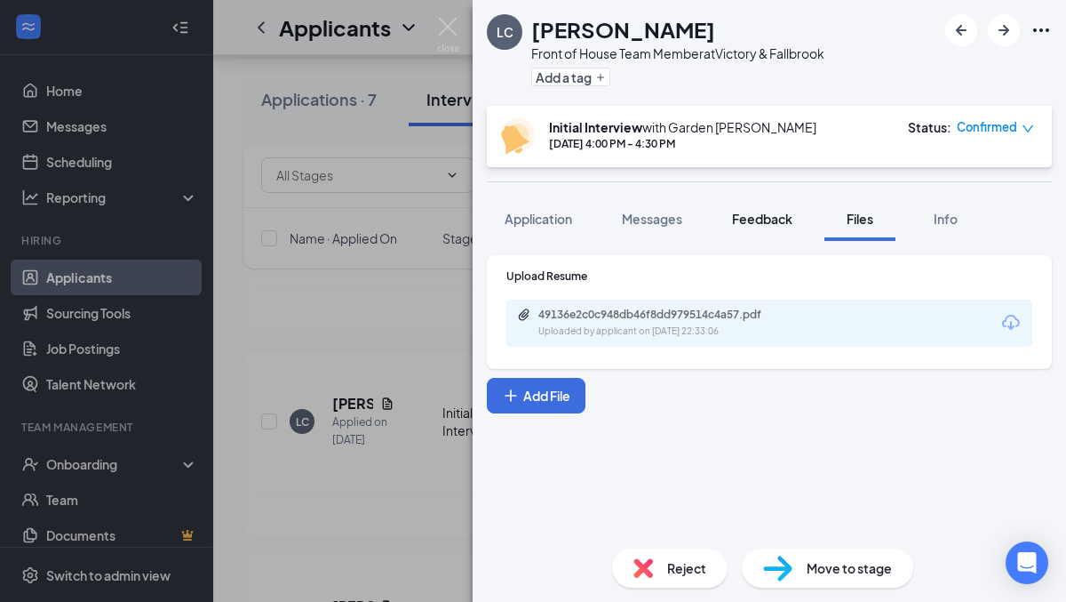
click at [759, 222] on span "Feedback" at bounding box center [762, 219] width 60 height 16
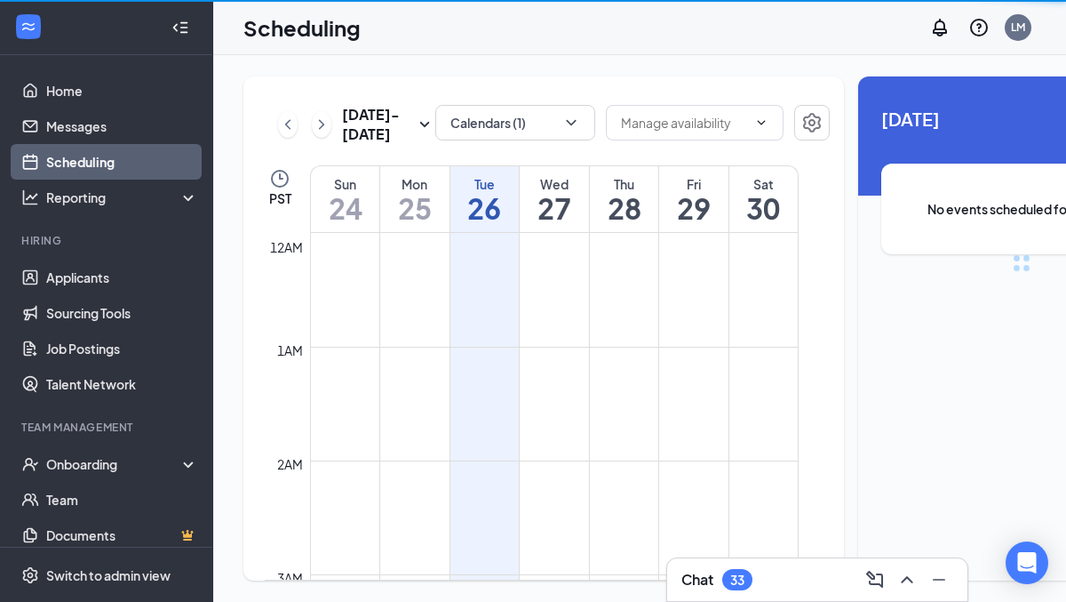
scroll to position [874, 0]
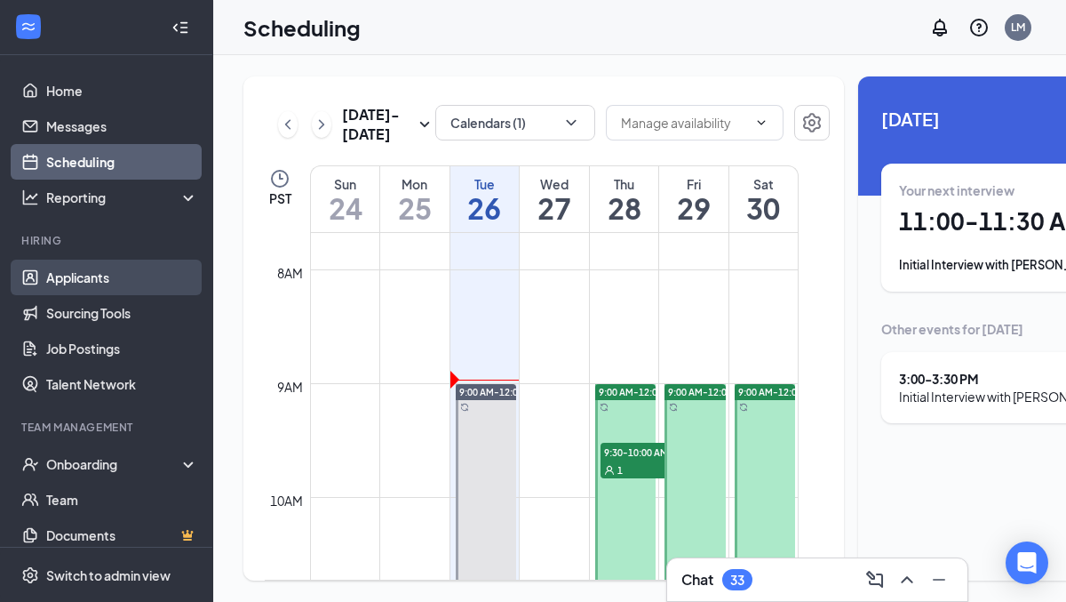
click at [102, 275] on link "Applicants" at bounding box center [122, 277] width 152 height 36
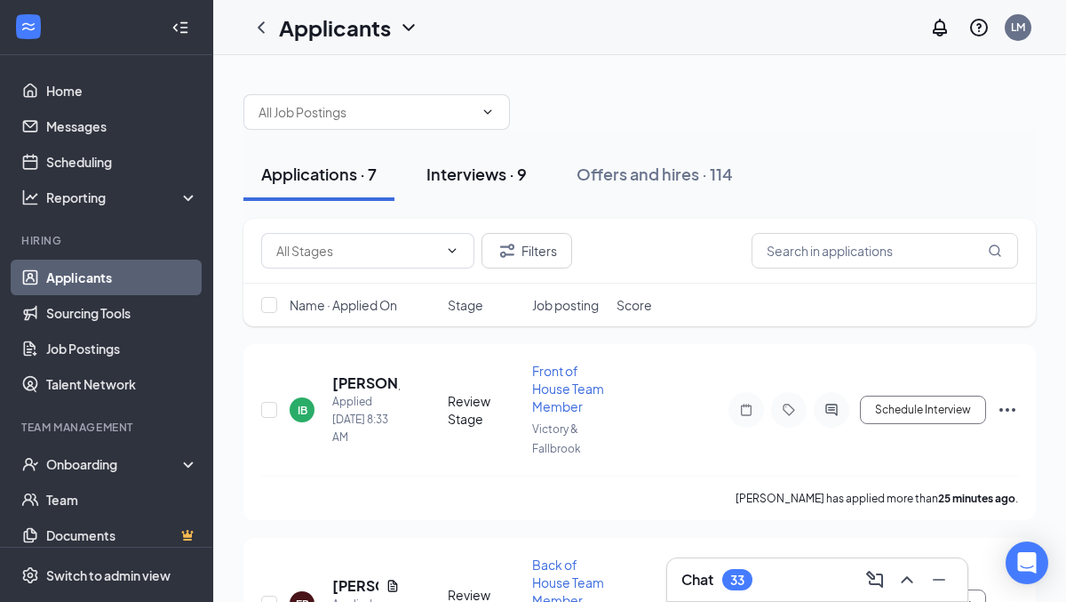
click at [482, 175] on div "Interviews · 9" at bounding box center [477, 174] width 100 height 22
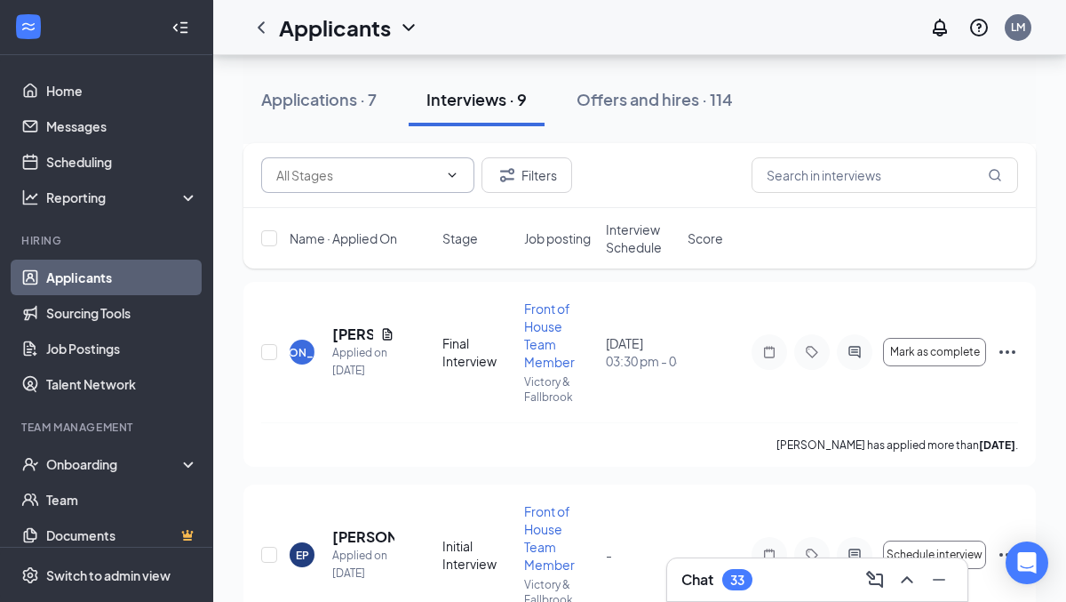
scroll to position [1102, 0]
